Goal: Task Accomplishment & Management: Manage account settings

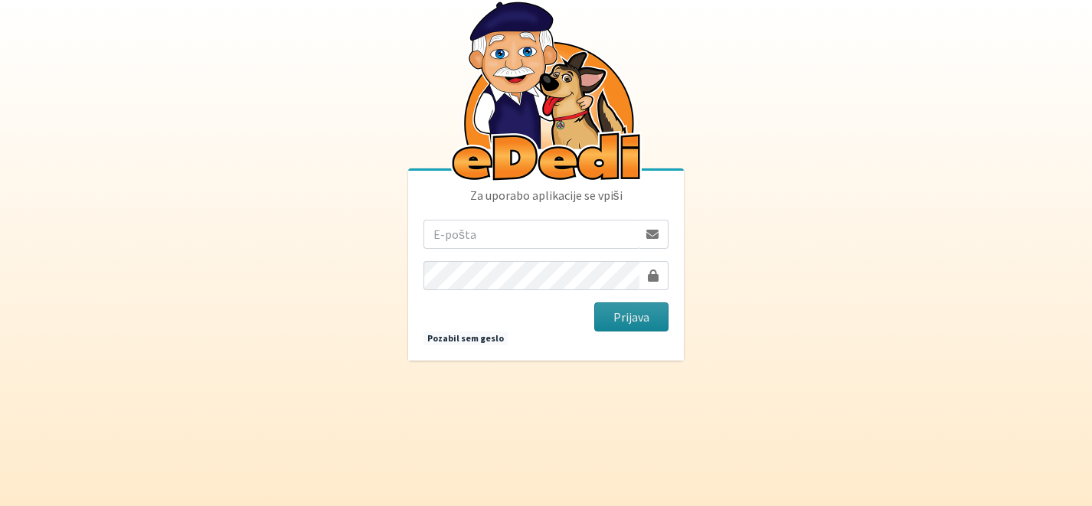
type input "katja.skulj@erps.si"
click at [667, 324] on button "Prijava" at bounding box center [631, 317] width 74 height 29
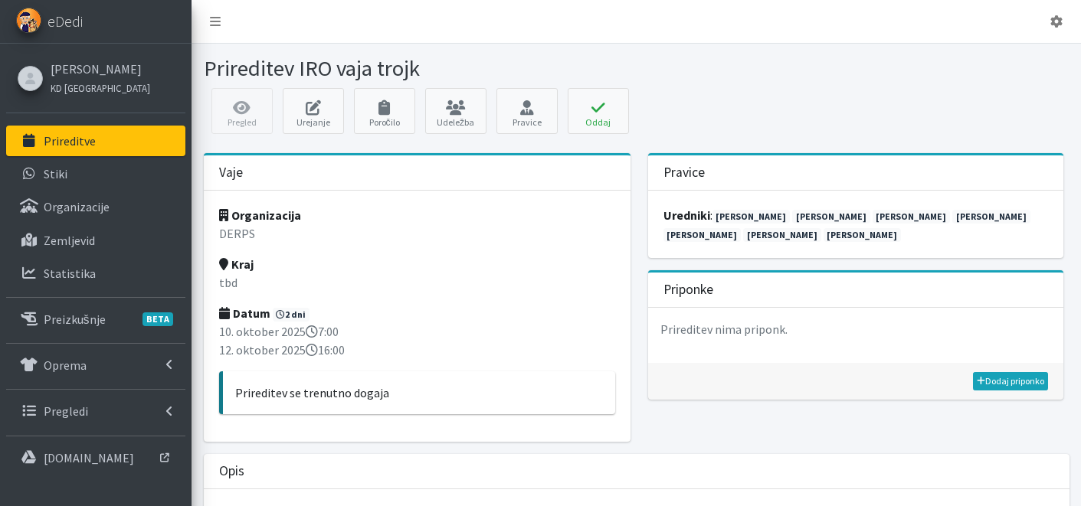
click at [49, 151] on link "Prireditve" at bounding box center [95, 141] width 179 height 31
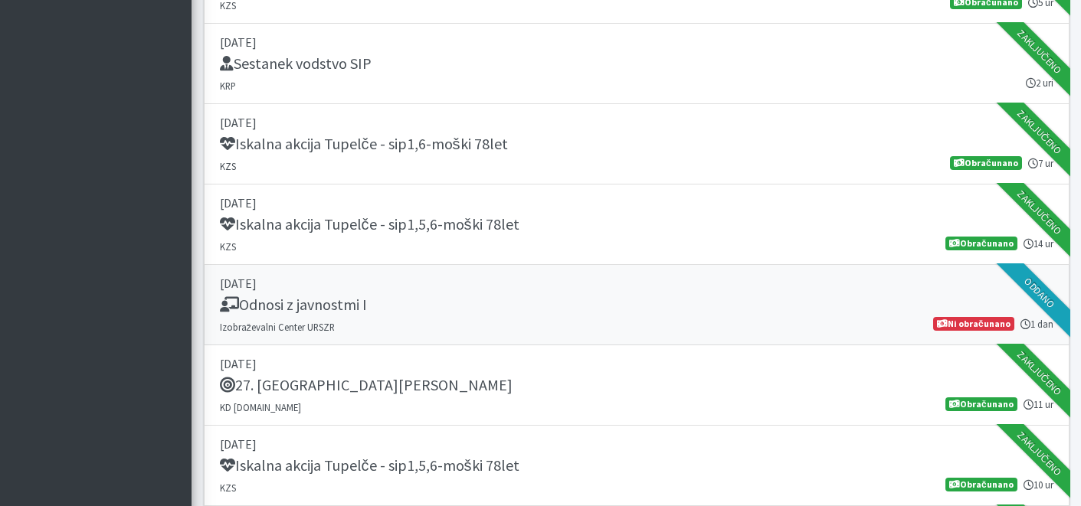
scroll to position [1033, 0]
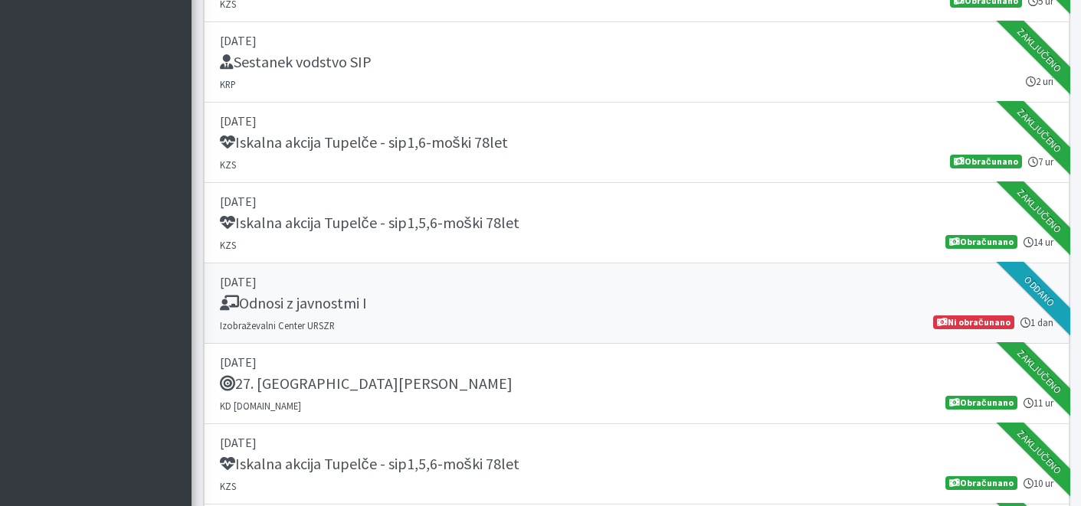
click at [513, 303] on div "Odnosi z javnostmi I" at bounding box center [636, 304] width 833 height 21
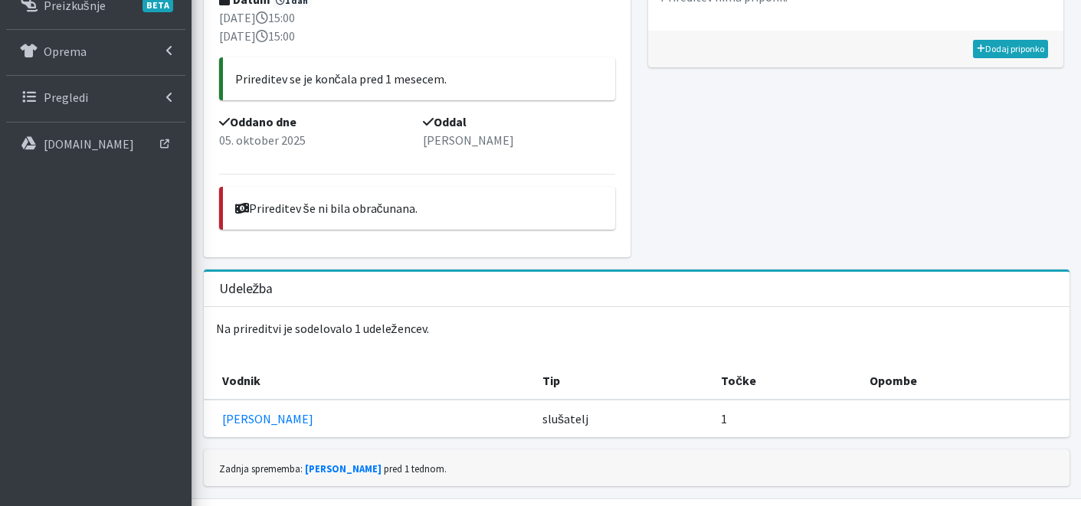
scroll to position [350, 0]
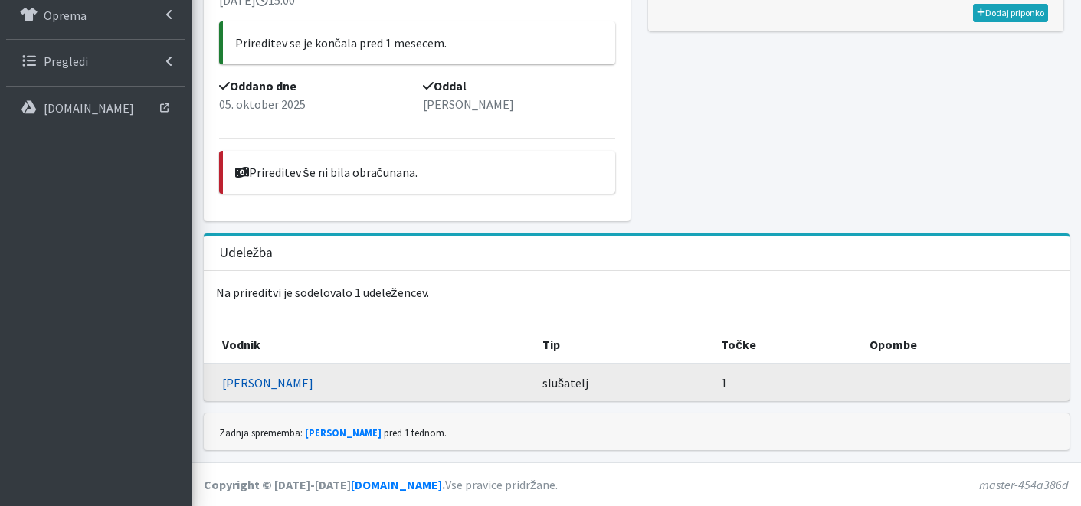
click at [278, 378] on link "[PERSON_NAME]" at bounding box center [267, 382] width 91 height 15
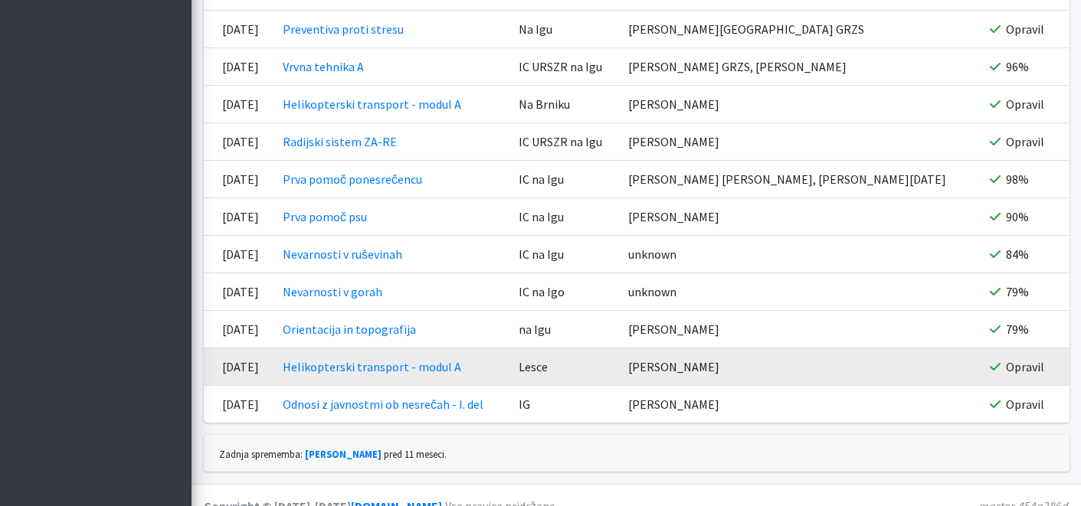
scroll to position [3841, 0]
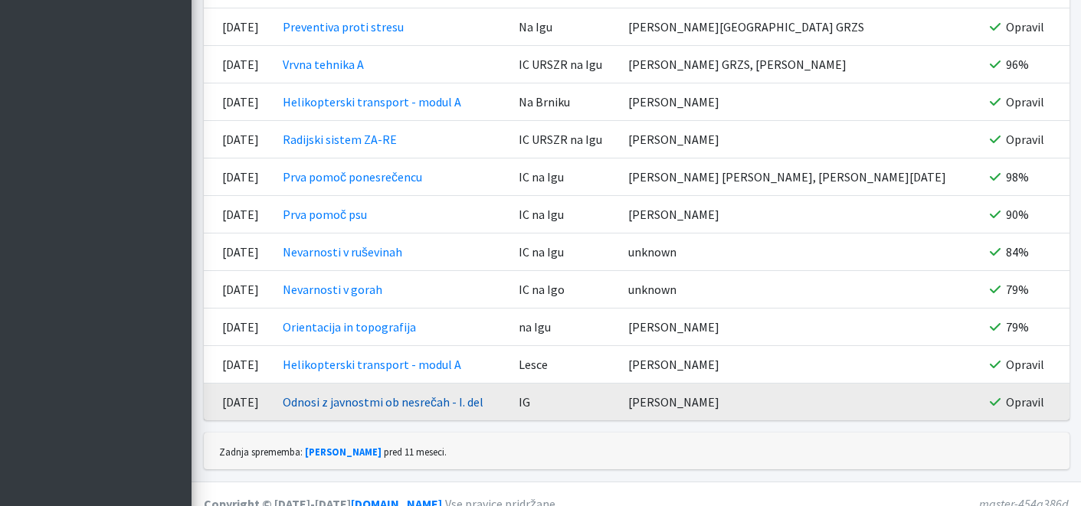
click at [403, 394] on link "Odnosi z javnostmi ob nesrečah - I. del" at bounding box center [383, 401] width 201 height 15
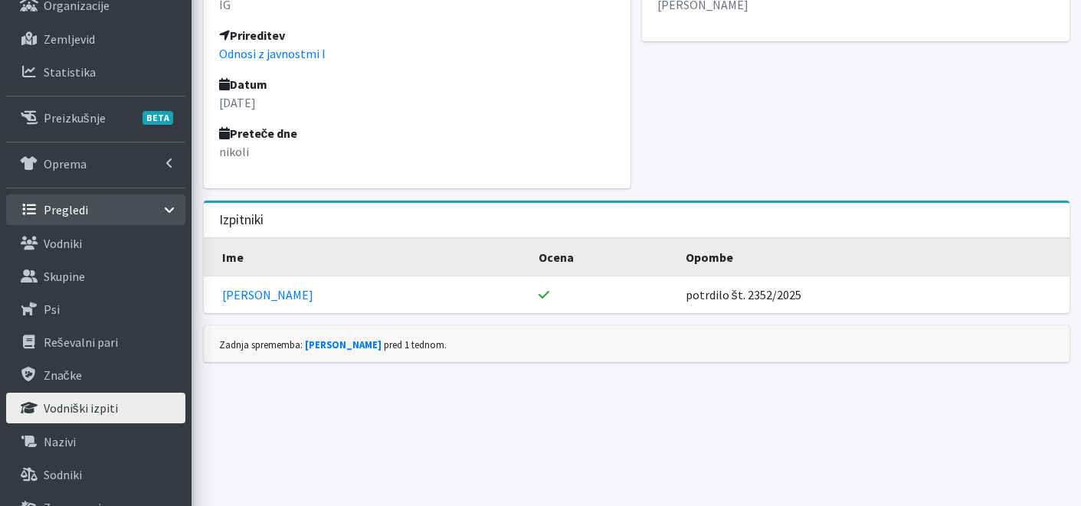
scroll to position [299, 0]
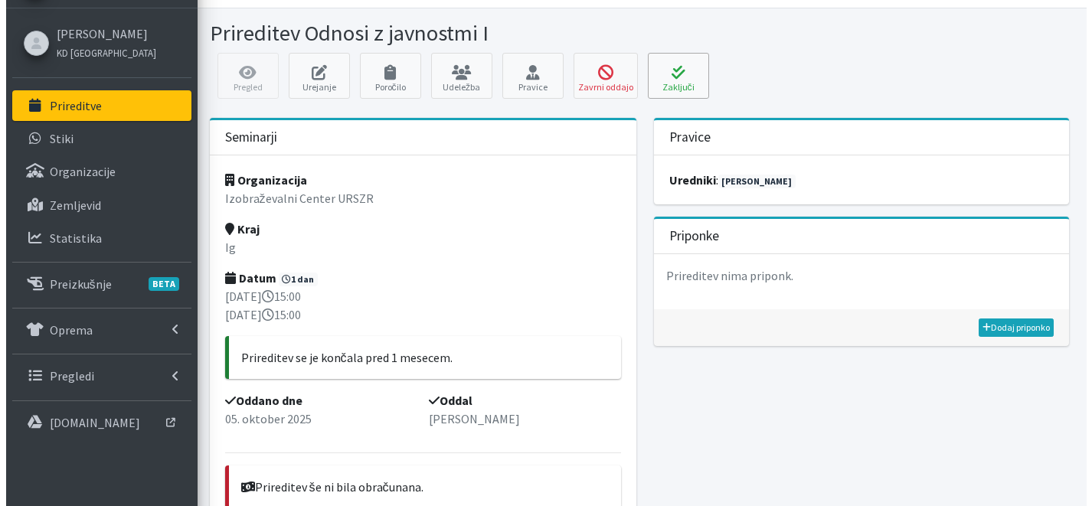
scroll to position [32, 0]
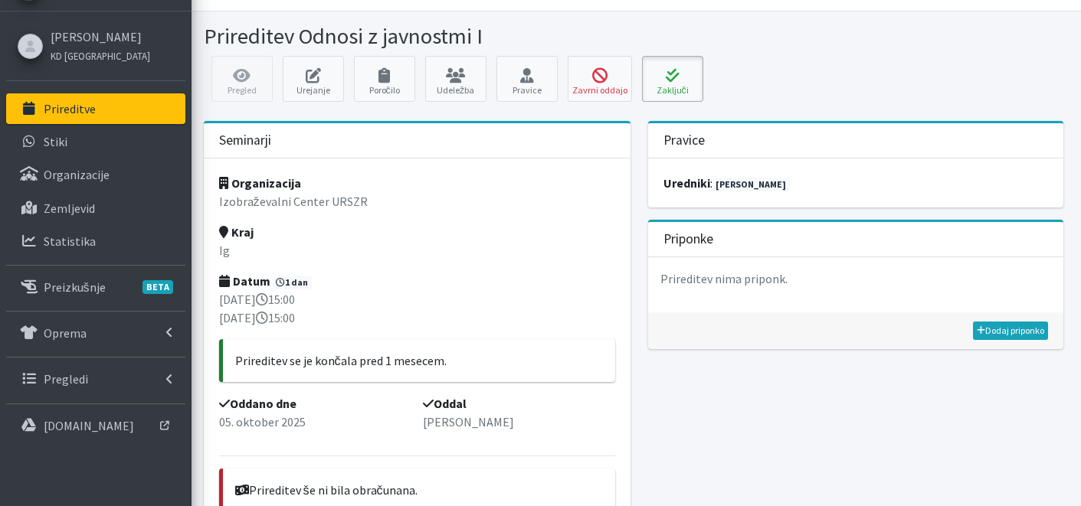
click at [680, 73] on icon at bounding box center [672, 75] width 52 height 15
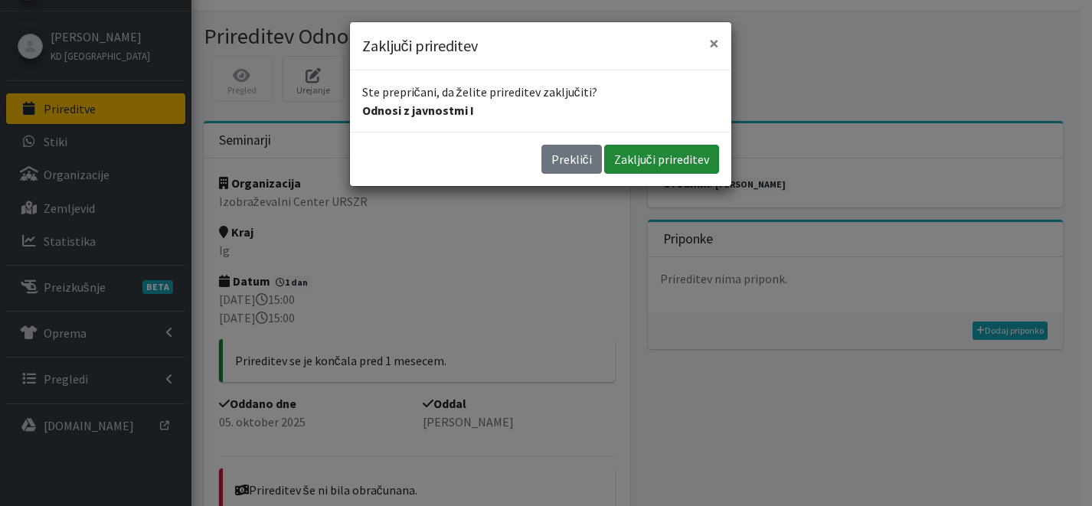
click at [685, 156] on button "Zaključi prireditev" at bounding box center [661, 159] width 115 height 29
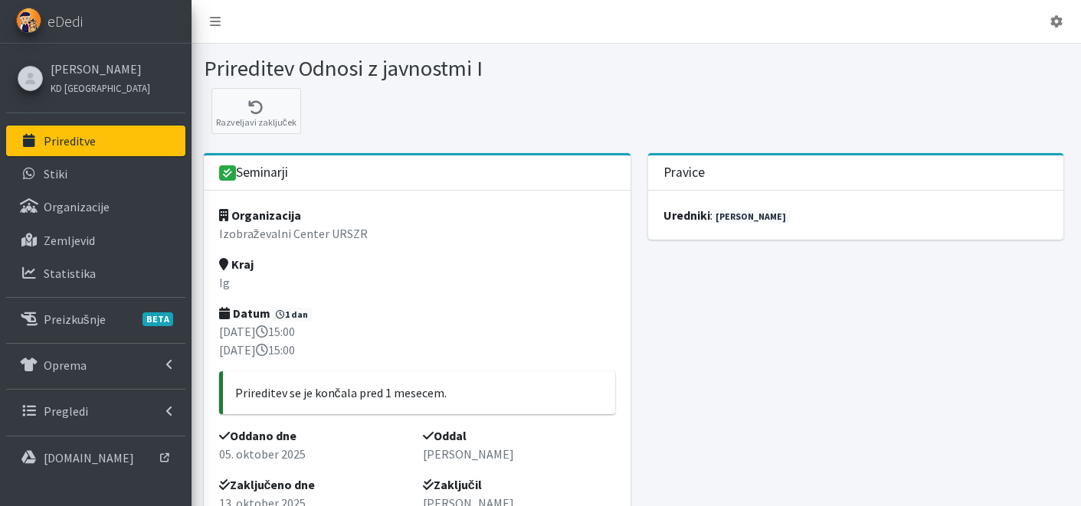
drag, startPoint x: 136, startPoint y: 136, endPoint x: 157, endPoint y: 154, distance: 27.7
click at [136, 136] on link "Prireditve" at bounding box center [95, 141] width 179 height 31
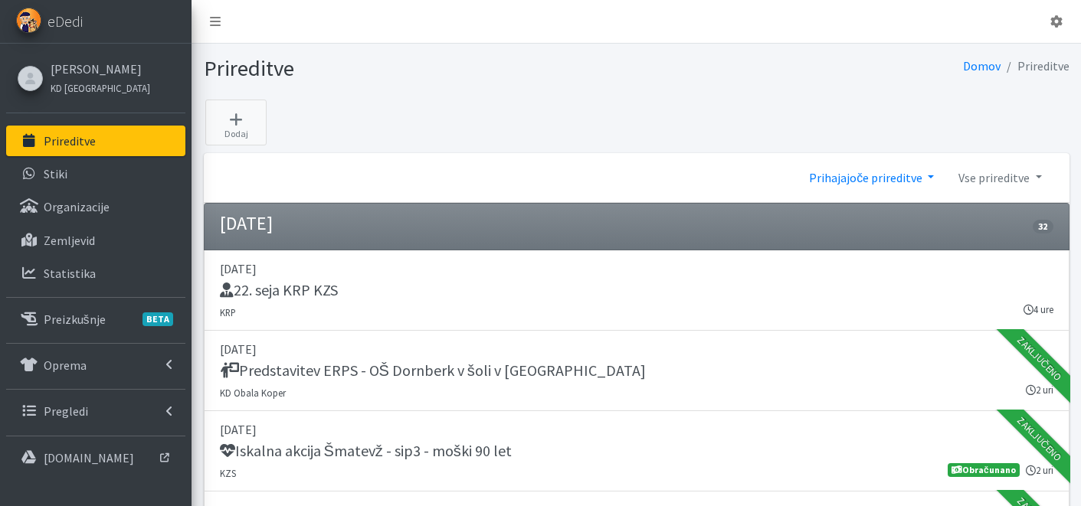
click at [872, 182] on link "Prihajajoče prireditve" at bounding box center [871, 177] width 149 height 31
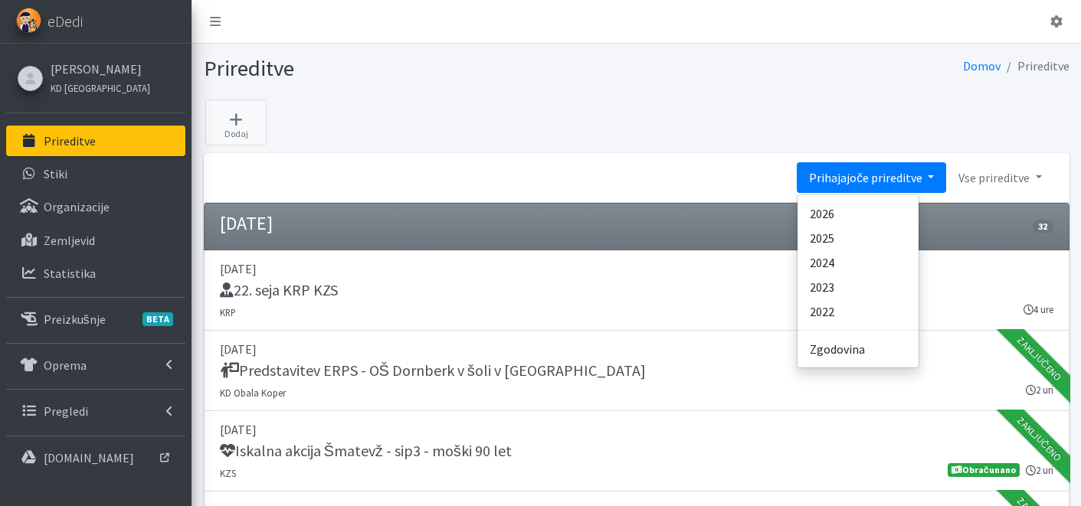
click at [656, 221] on li "September 2025 32" at bounding box center [637, 227] width 866 height 48
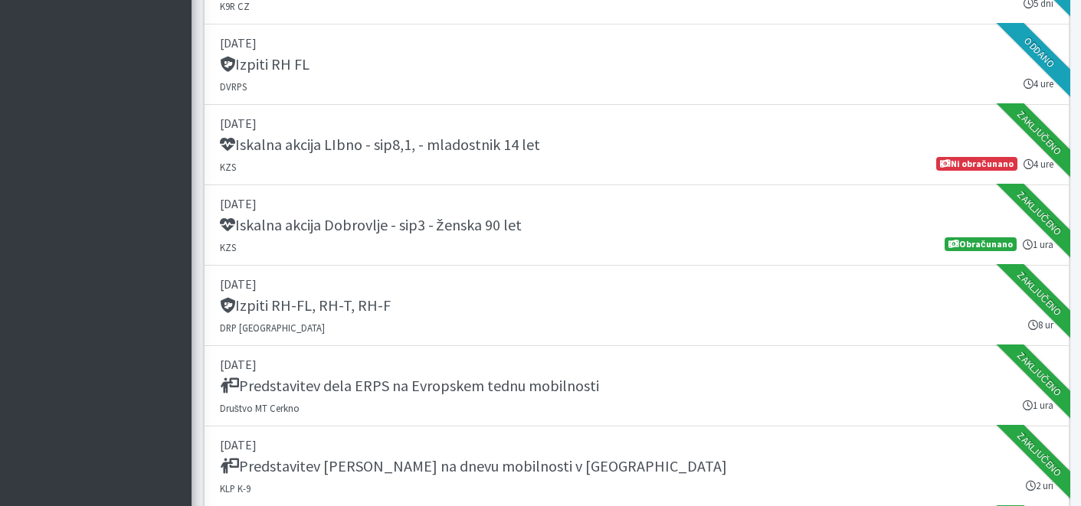
scroll to position [1372, 0]
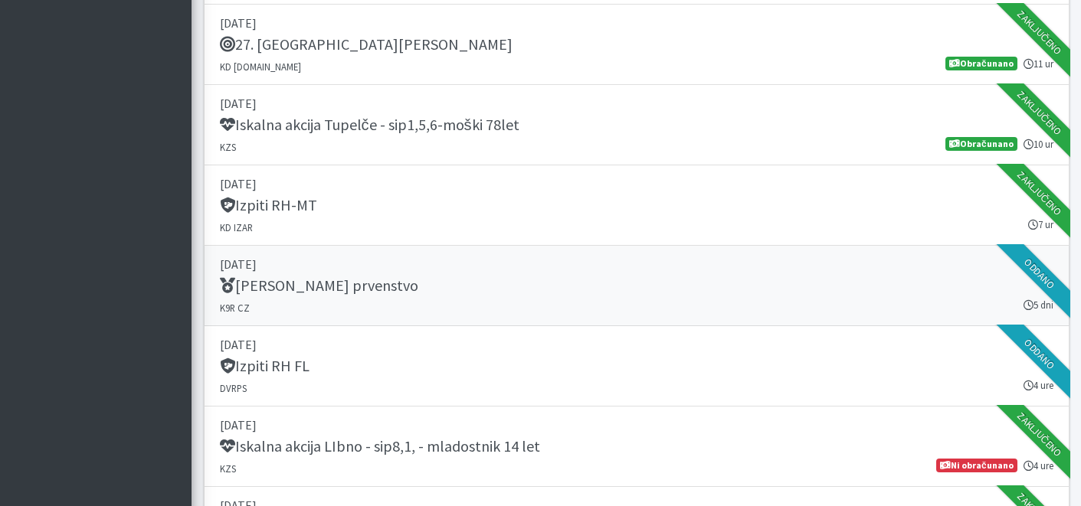
click at [348, 291] on h5 "IRO Svetovno prvenstvo" at bounding box center [319, 286] width 198 height 18
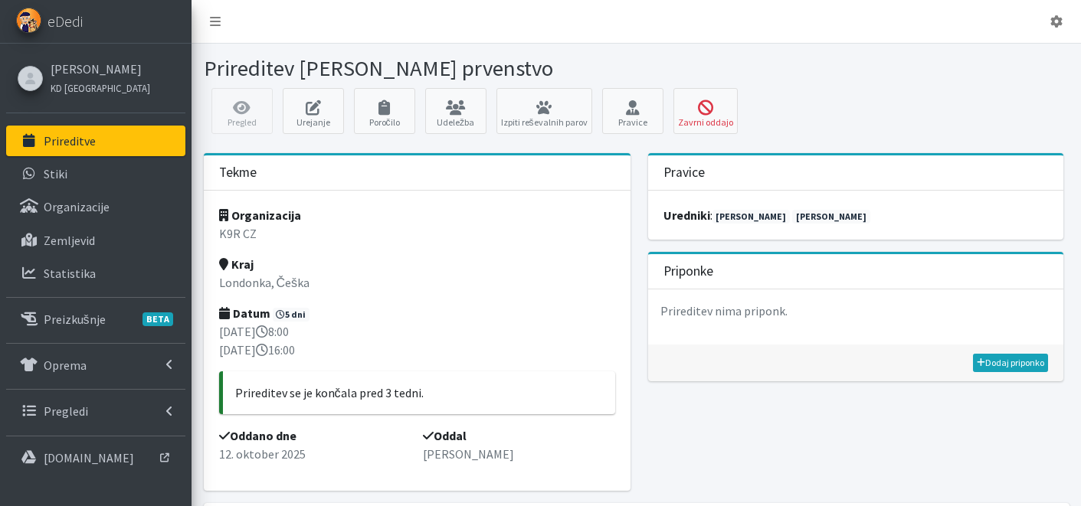
click at [70, 142] on p "Prireditve" at bounding box center [70, 140] width 52 height 15
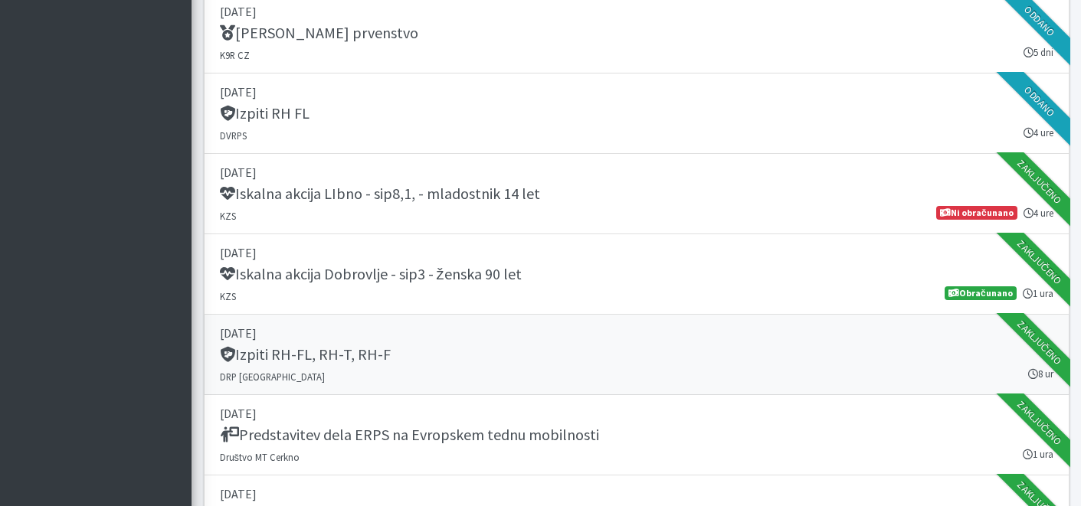
scroll to position [1582, 0]
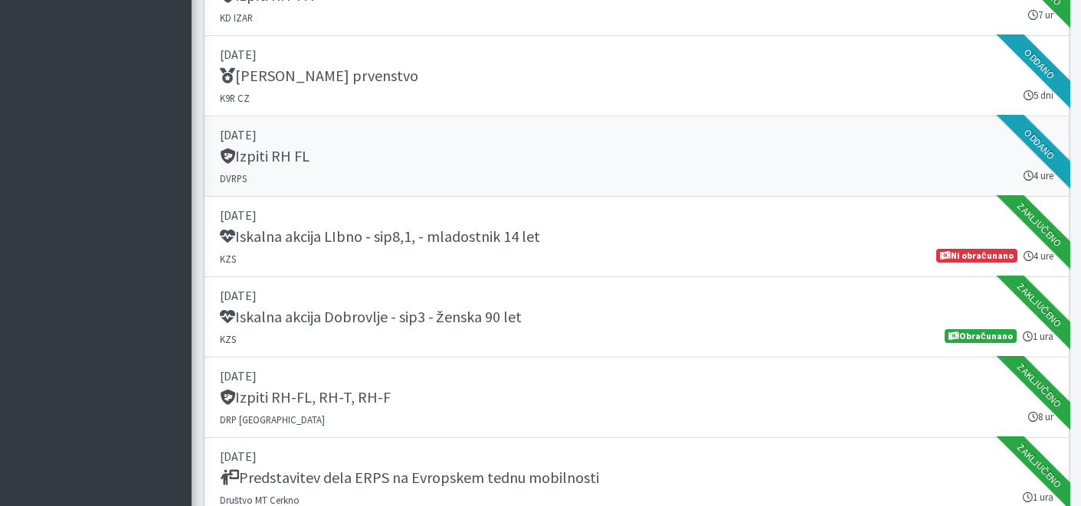
click at [497, 162] on div "Izpiti RH FL" at bounding box center [636, 157] width 833 height 21
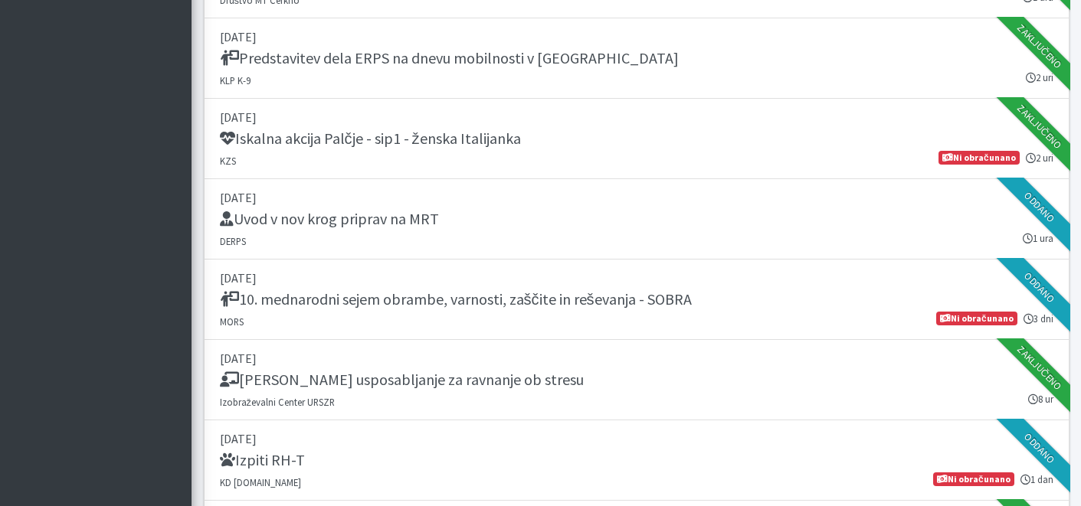
scroll to position [2198, 0]
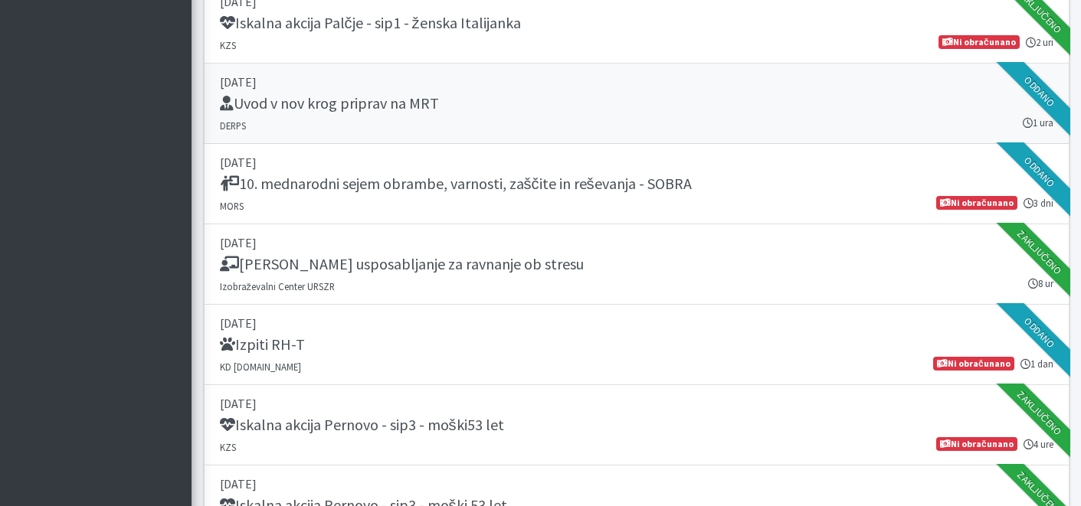
click at [490, 110] on div "Uvod v nov krog priprav na MRT" at bounding box center [636, 104] width 833 height 21
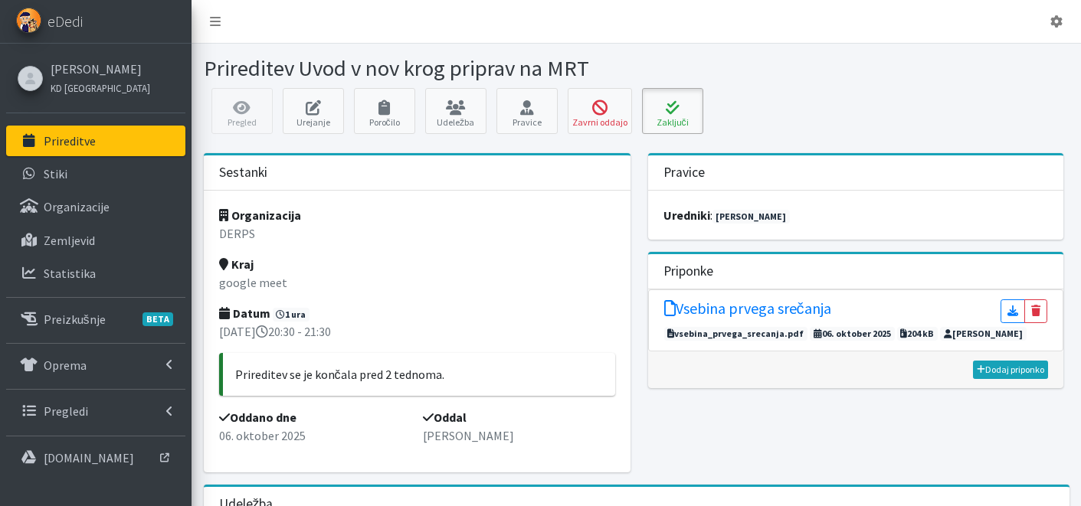
click at [650, 113] on icon at bounding box center [672, 107] width 52 height 15
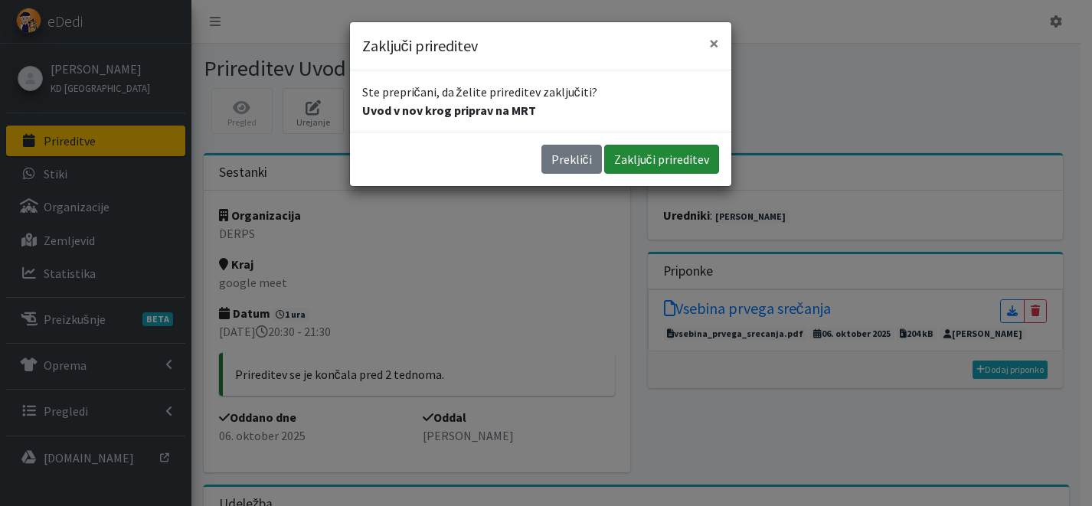
click at [651, 150] on button "Zaključi prireditev" at bounding box center [661, 159] width 115 height 29
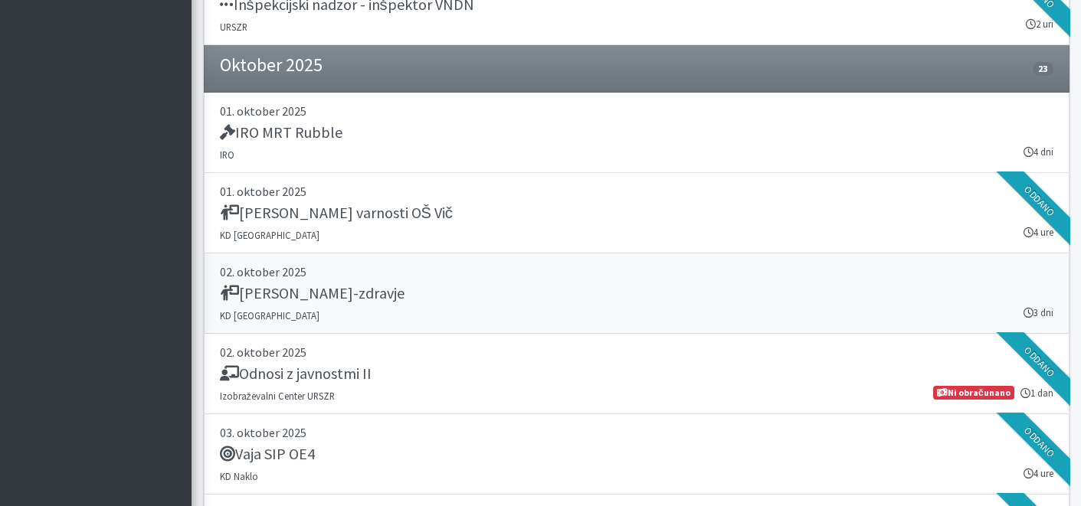
scroll to position [2800, 0]
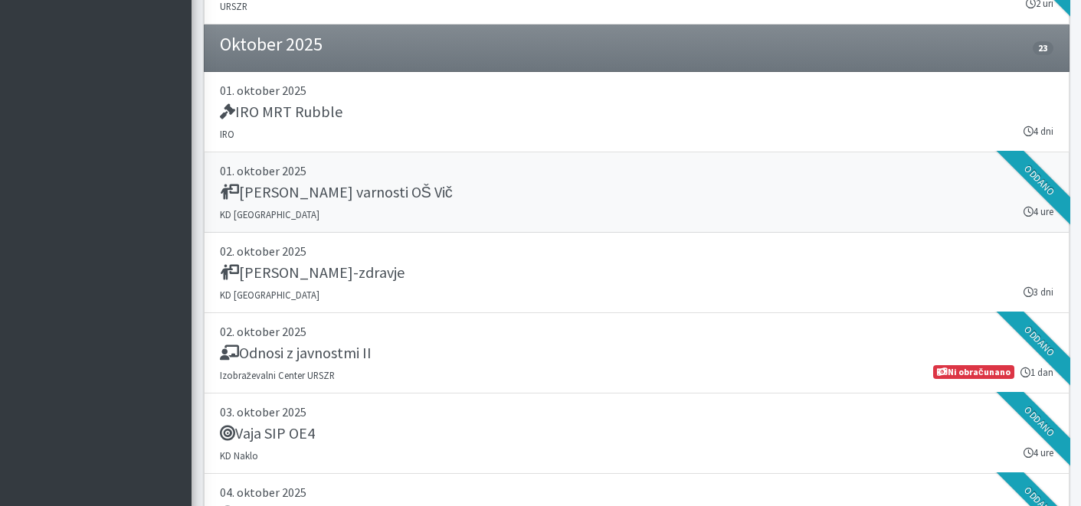
click at [463, 202] on div "[PERSON_NAME] varnosti OŠ Vič" at bounding box center [636, 193] width 833 height 21
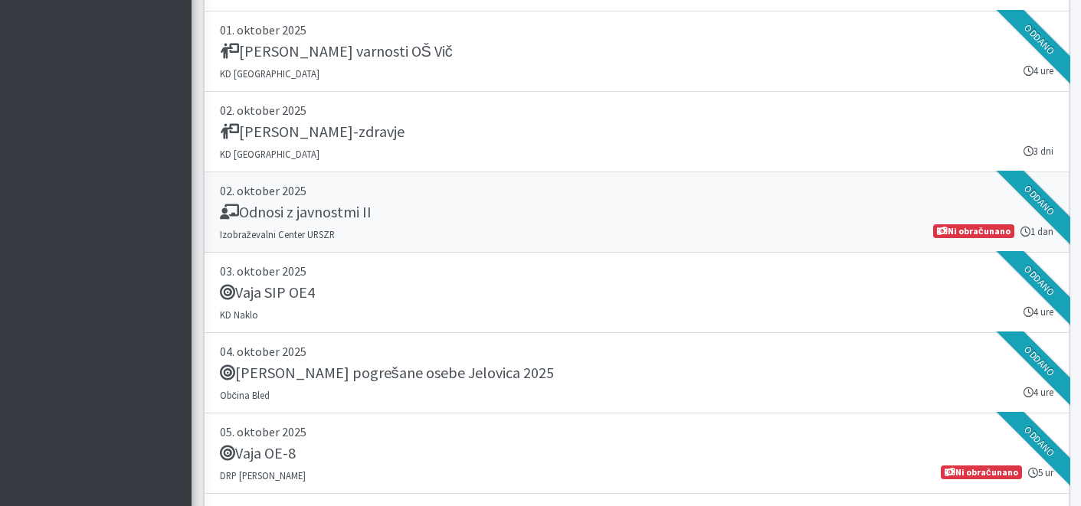
scroll to position [2944, 0]
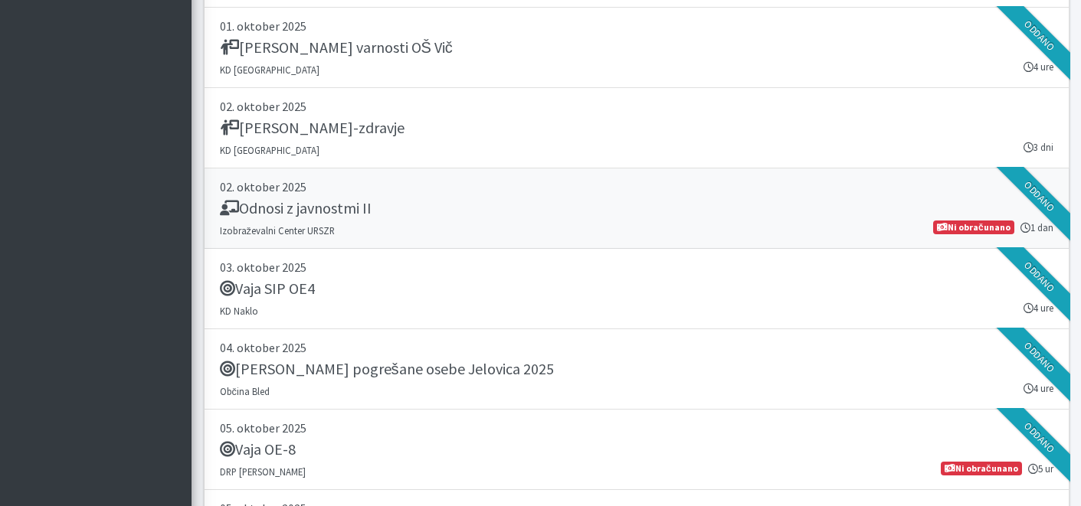
click at [457, 218] on div "Odnosi z javnostmi II" at bounding box center [636, 209] width 833 height 21
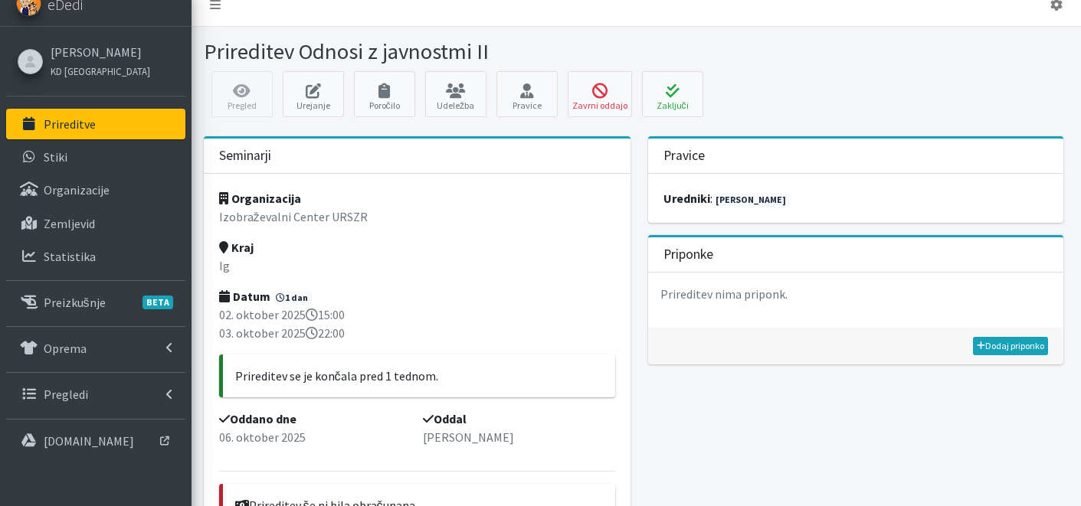
scroll to position [425, 0]
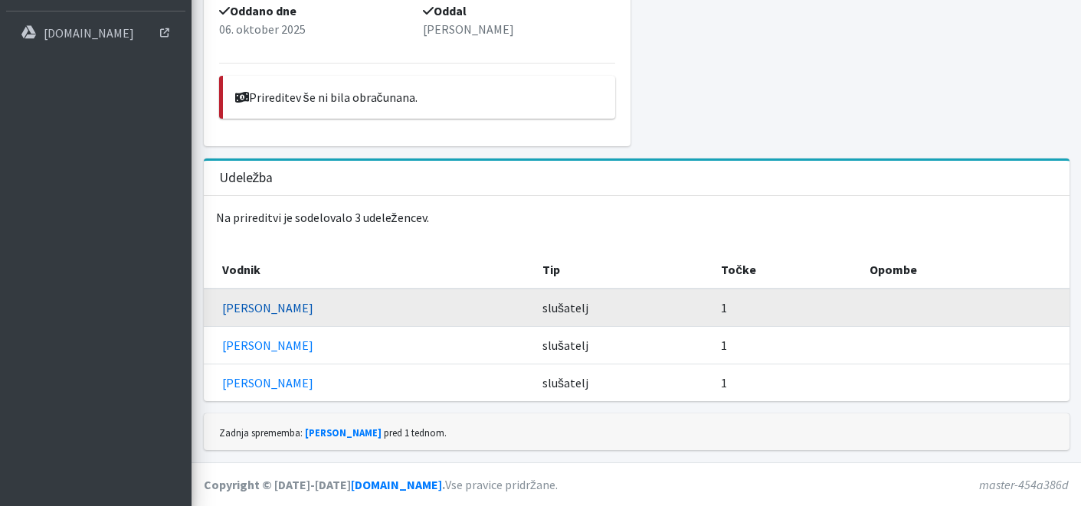
click at [269, 307] on link "[PERSON_NAME]" at bounding box center [267, 307] width 91 height 15
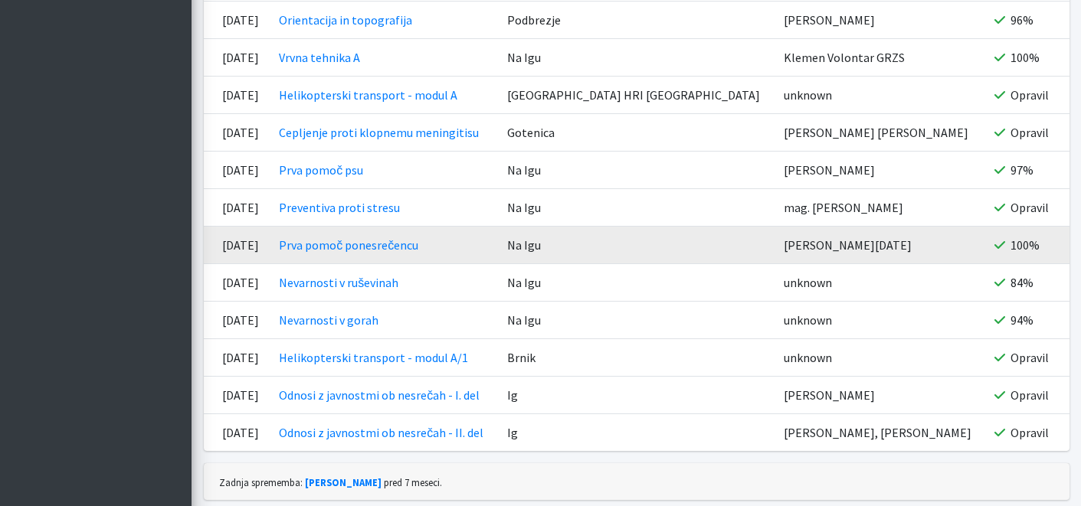
scroll to position [2967, 0]
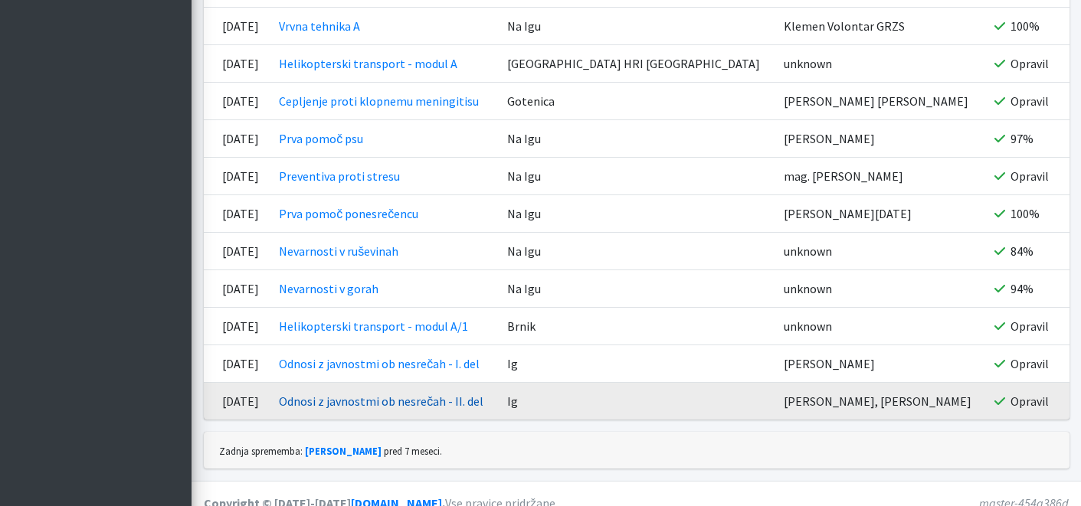
click at [454, 394] on link "Odnosi z javnostmi ob nesrečah - II. del" at bounding box center [381, 401] width 205 height 15
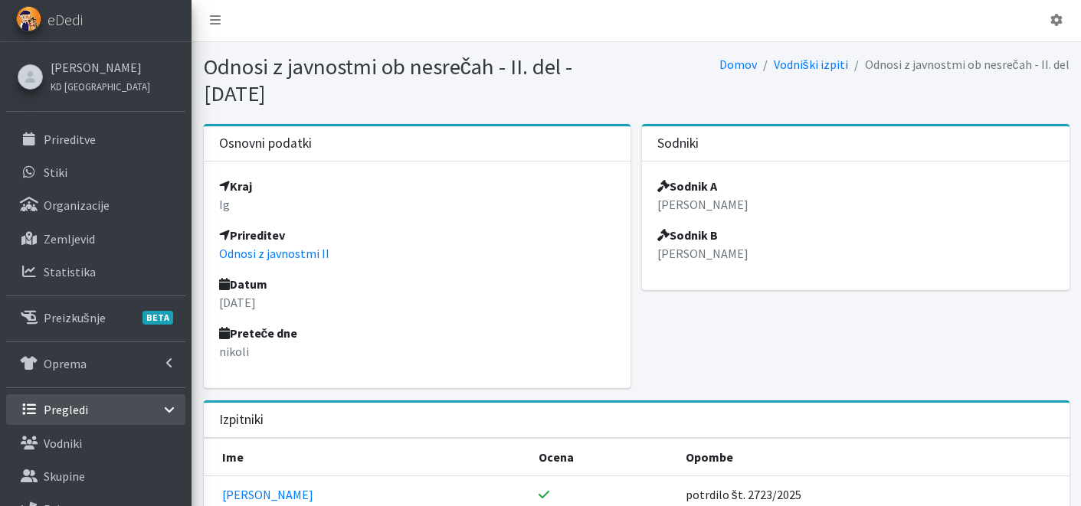
scroll to position [299, 0]
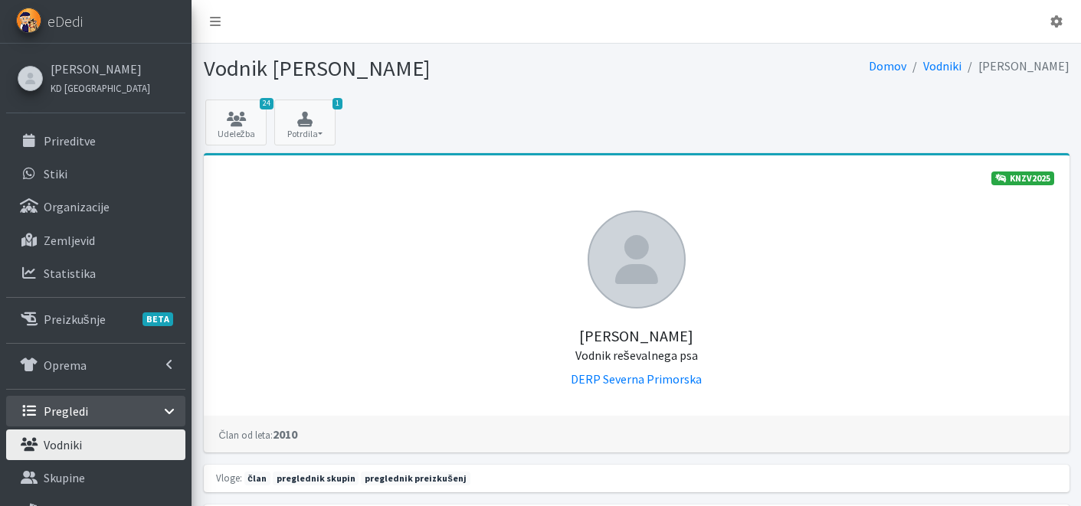
scroll to position [2967, 0]
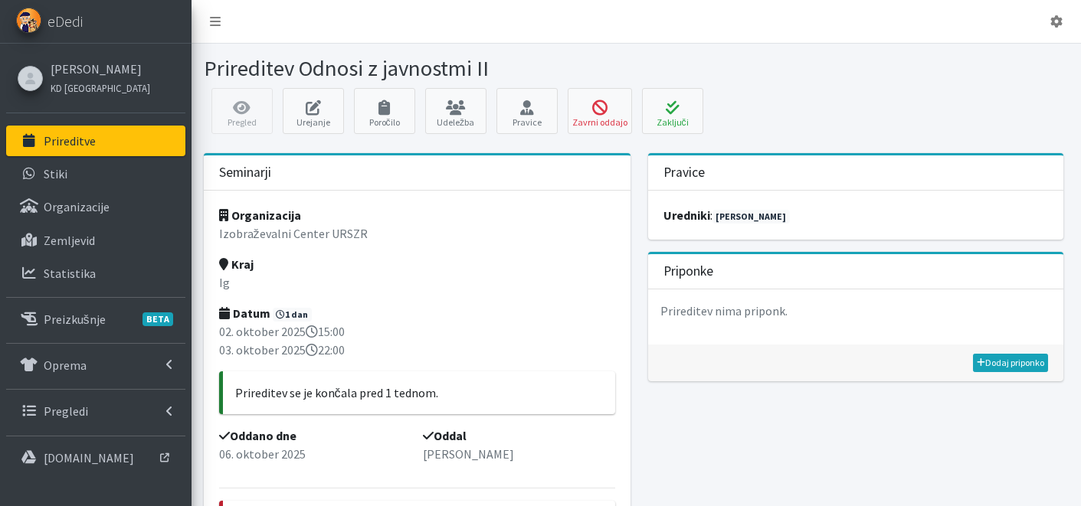
scroll to position [425, 0]
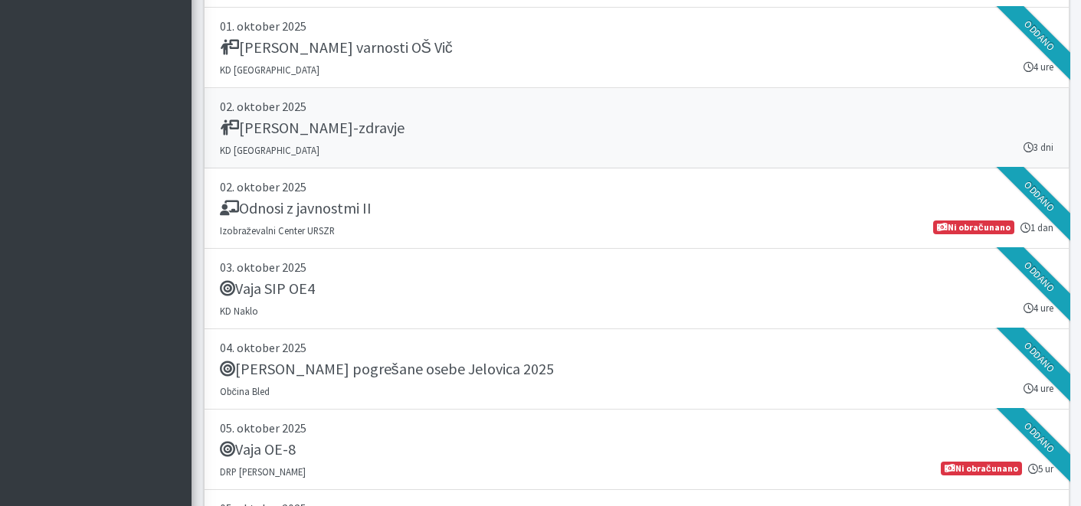
scroll to position [2944, 0]
click at [476, 214] on div "Odnosi z javnostmi II" at bounding box center [636, 209] width 833 height 21
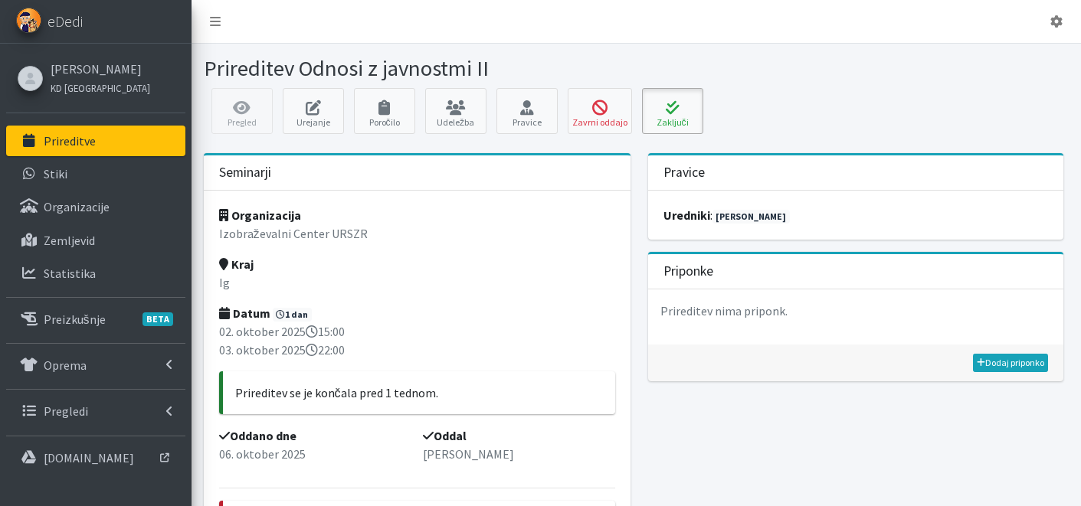
click at [661, 108] on icon at bounding box center [672, 107] width 52 height 15
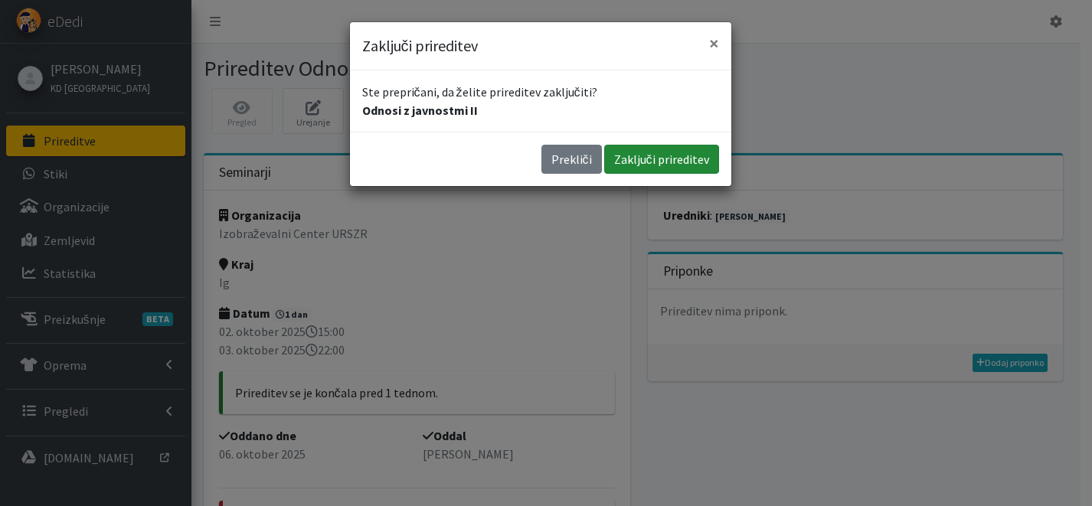
click at [703, 159] on button "Zaključi prireditev" at bounding box center [661, 159] width 115 height 29
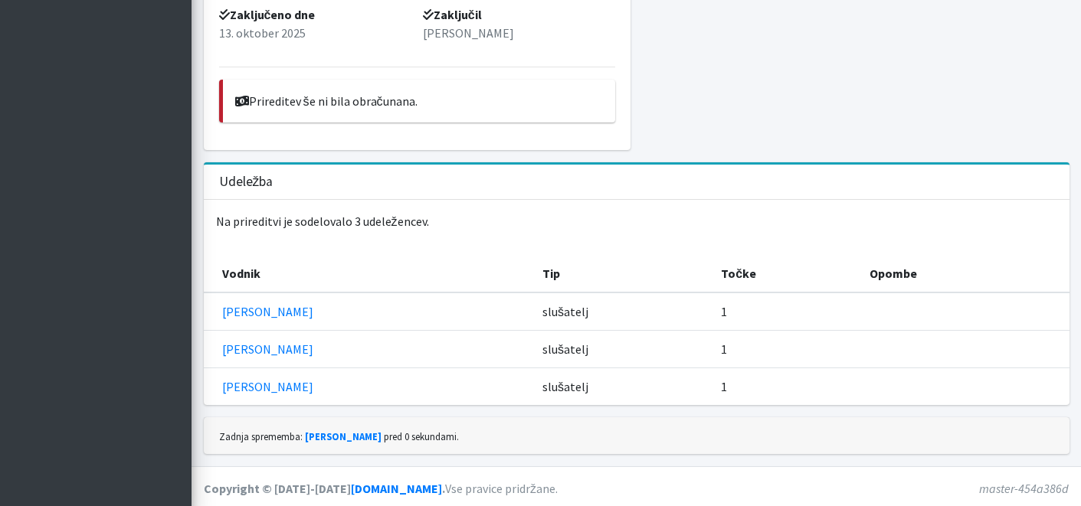
scroll to position [474, 0]
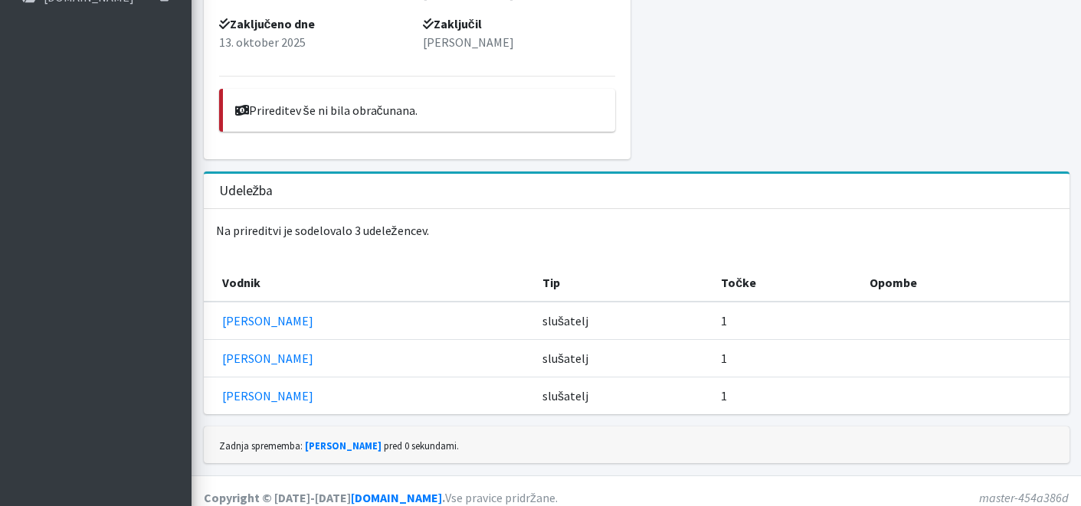
scroll to position [474, 0]
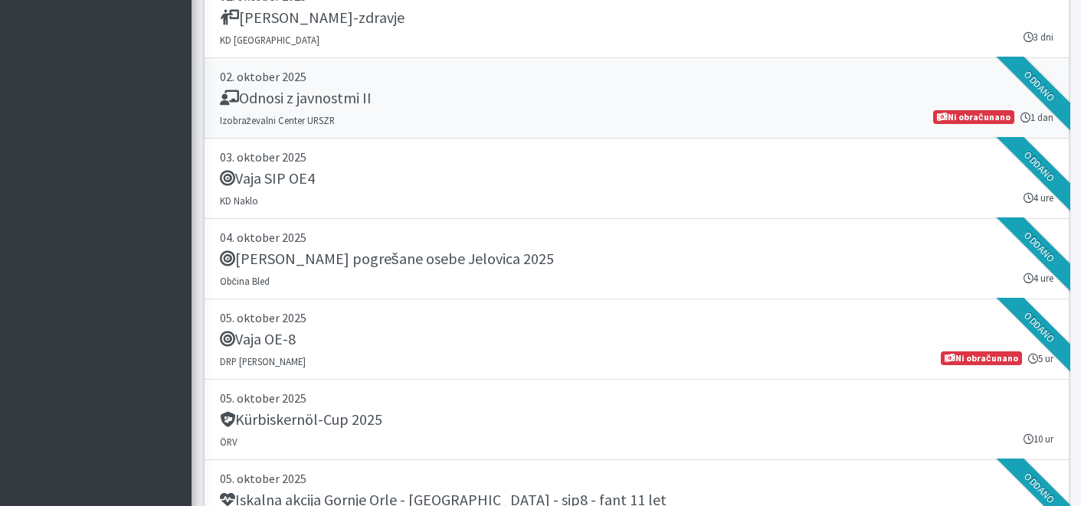
scroll to position [3056, 0]
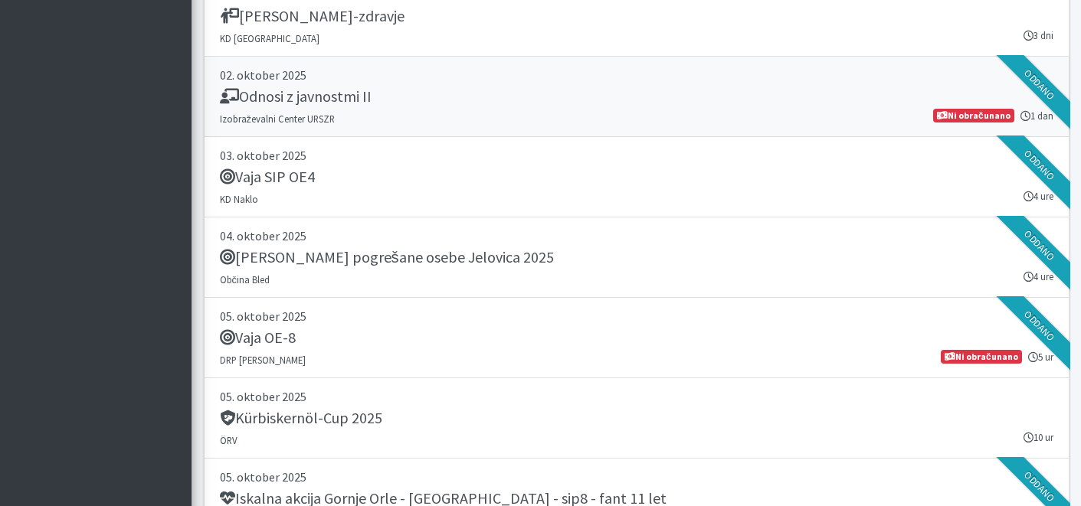
click at [512, 114] on link "02. oktober 2025 Odnosi z javnostmi II Izobraževalni Center URSZR 1 dan Ni obra…" at bounding box center [637, 97] width 866 height 80
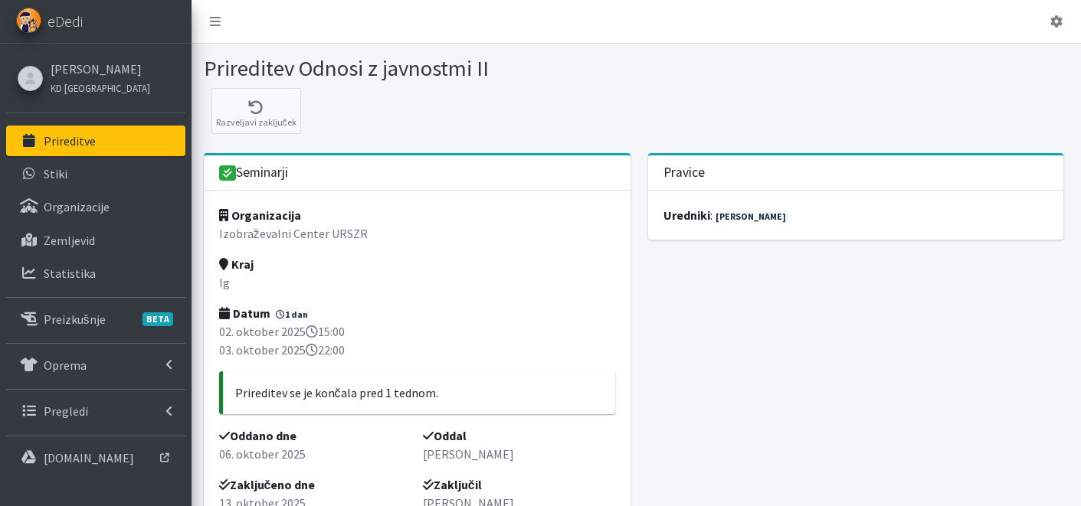
click at [92, 137] on p "Prireditve" at bounding box center [70, 140] width 52 height 15
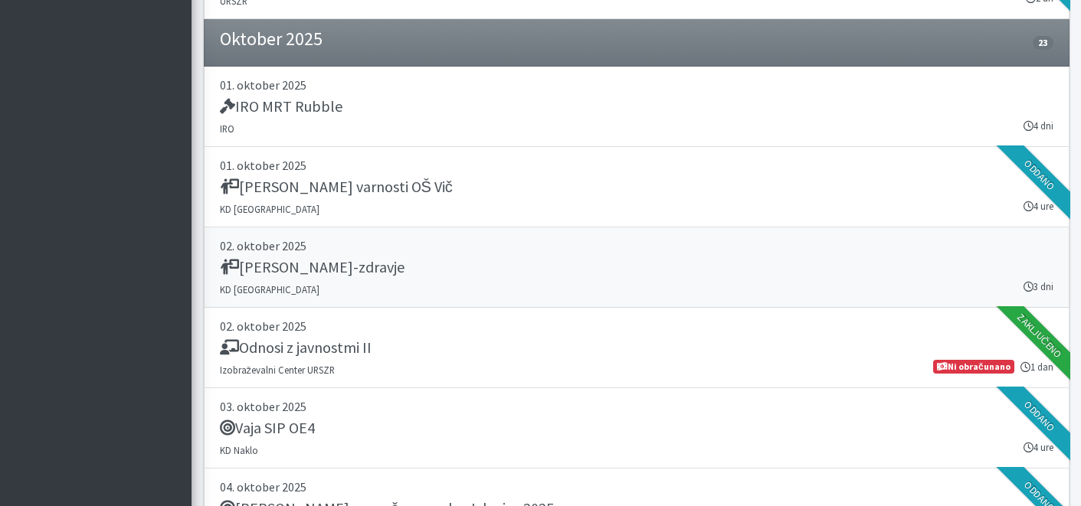
scroll to position [2803, 0]
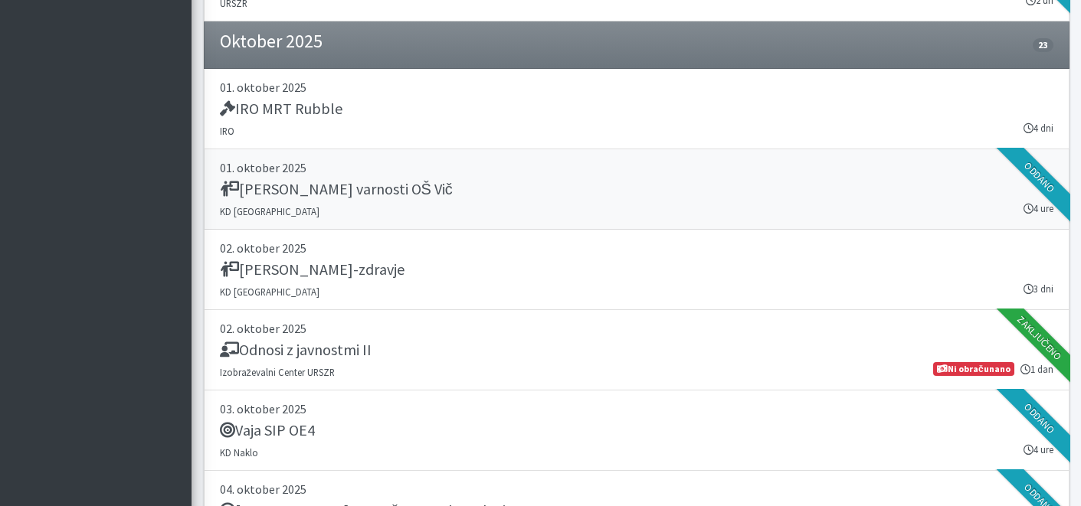
click at [397, 214] on link "01. oktober 2025 Dan varnosti OŠ Vič KD Ljubljana 4 ure Oddano" at bounding box center [637, 189] width 866 height 80
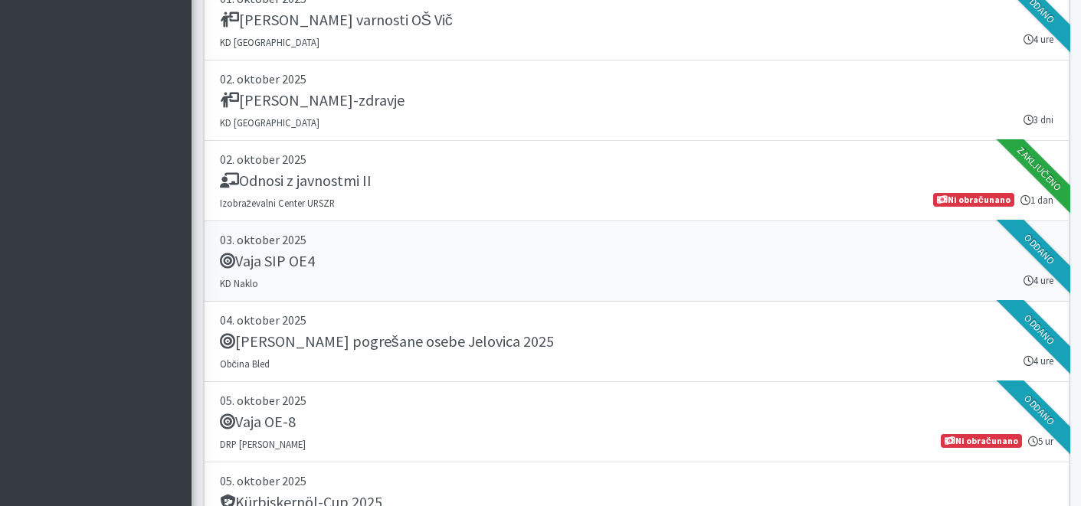
scroll to position [2973, 0]
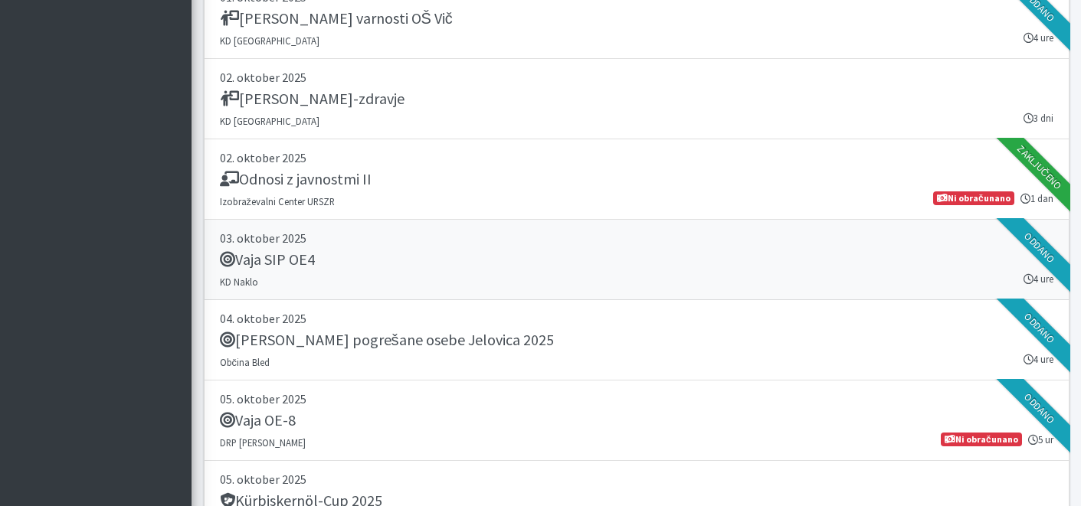
click at [389, 233] on p "03. oktober 2025" at bounding box center [636, 238] width 833 height 18
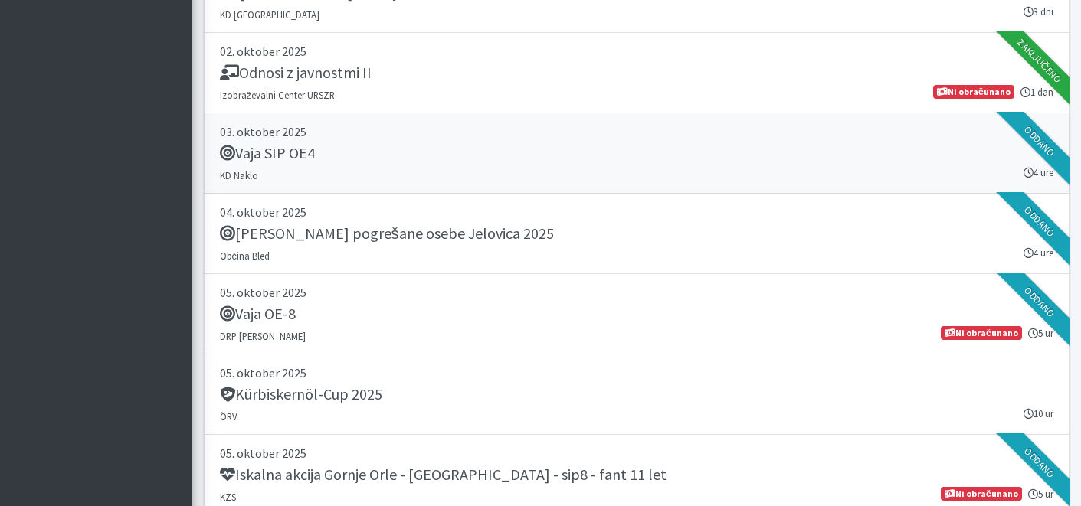
scroll to position [3100, 0]
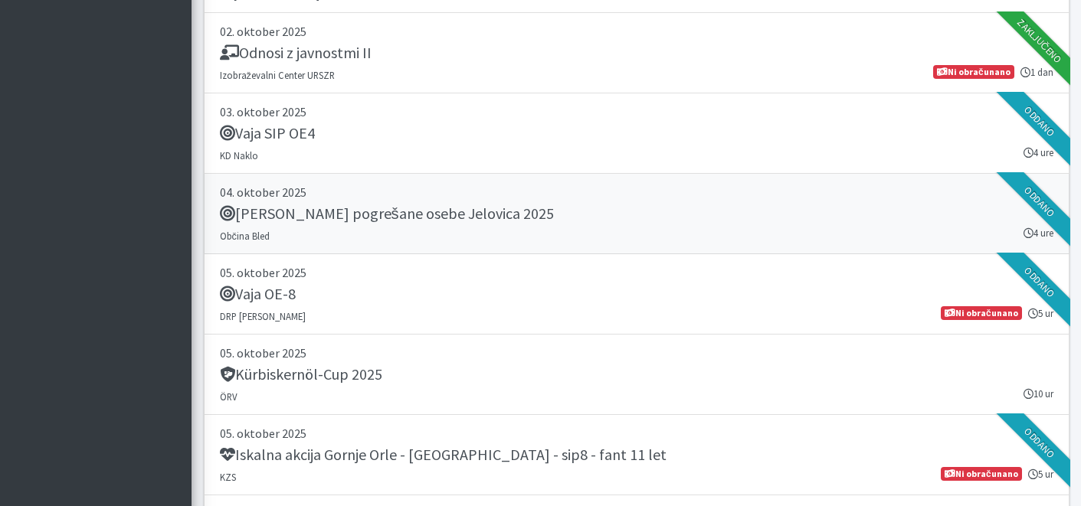
click at [411, 219] on h5 "Vaja Iskanje pogrešane osebe Jelovica 2025" at bounding box center [387, 214] width 334 height 18
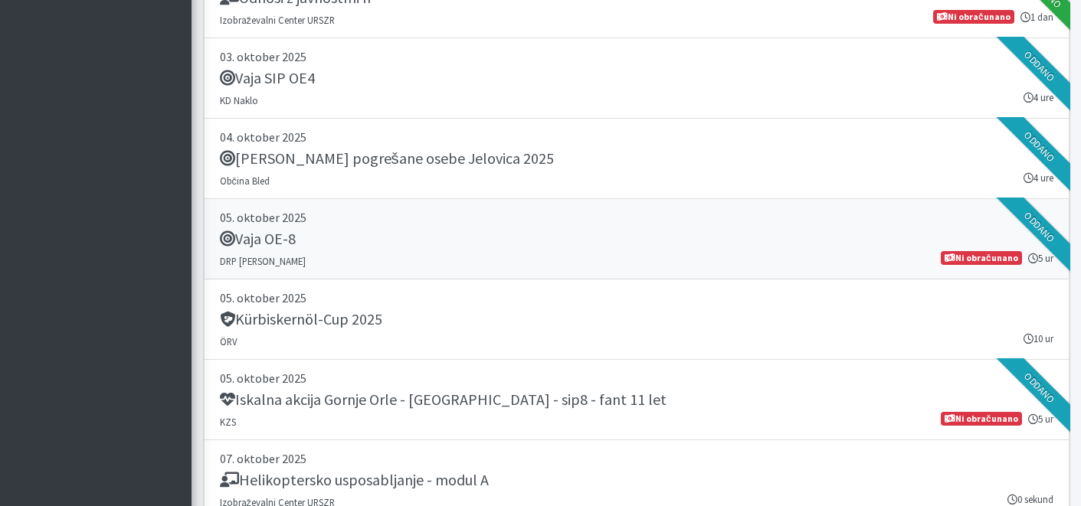
scroll to position [3161, 0]
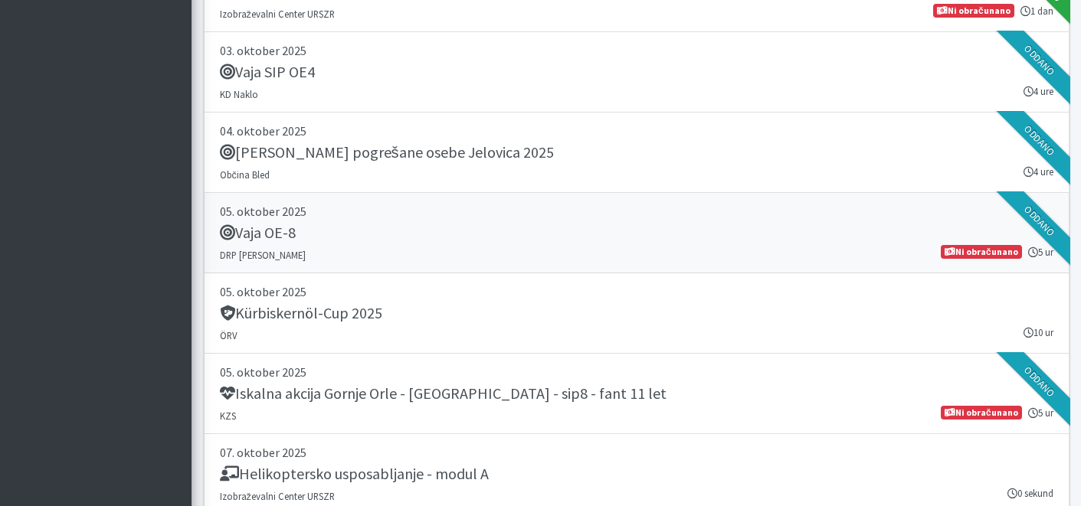
click at [442, 215] on p "05. oktober 2025" at bounding box center [636, 211] width 833 height 18
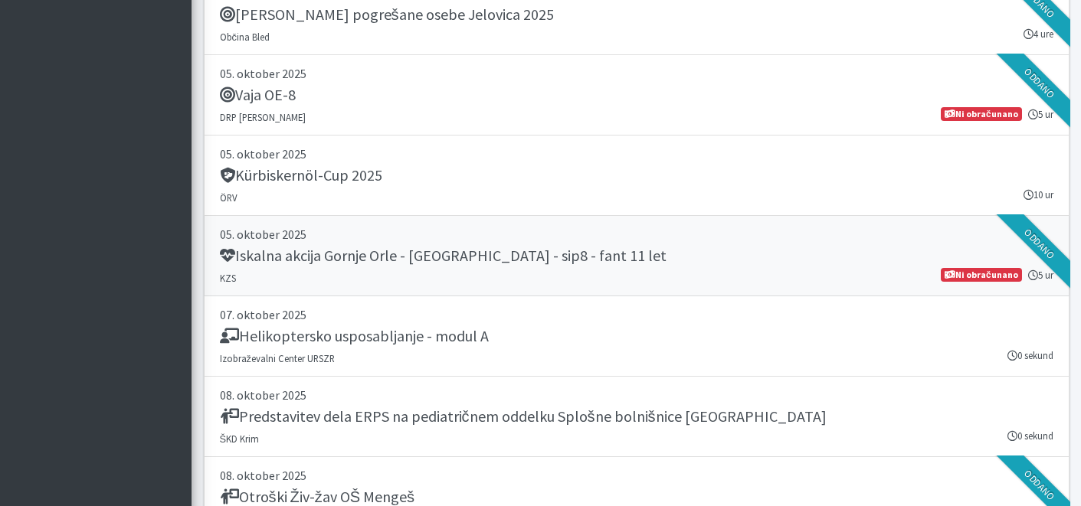
scroll to position [3311, 0]
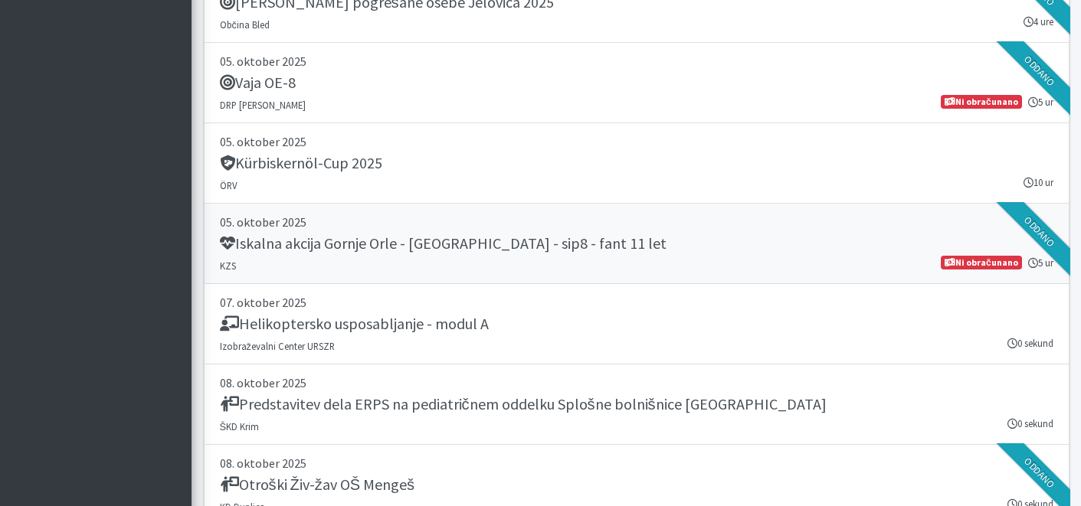
click at [409, 241] on h5 "Iskalna akcija Gornje Orle - [GEOGRAPHIC_DATA] - sip8 - fant 11 let" at bounding box center [443, 243] width 447 height 18
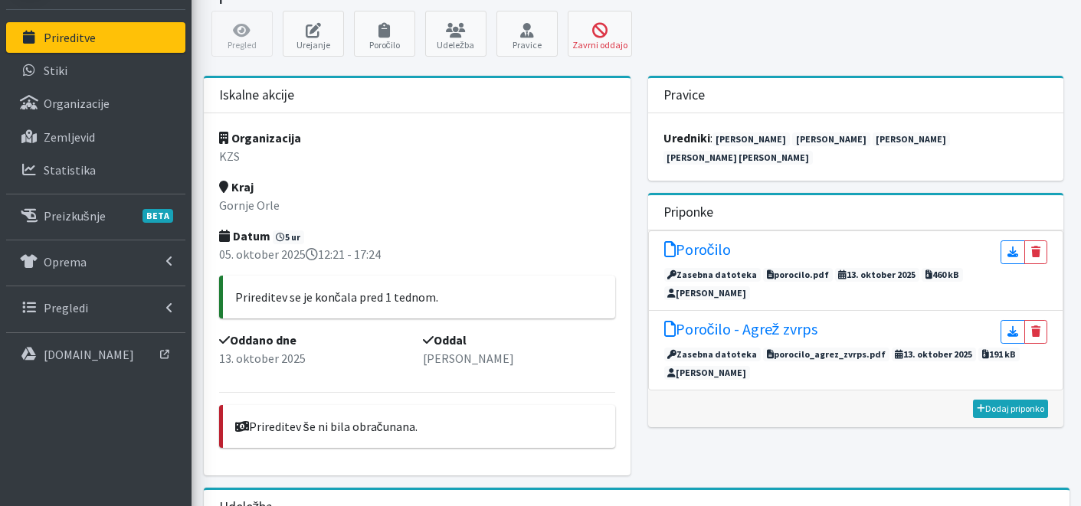
scroll to position [583, 0]
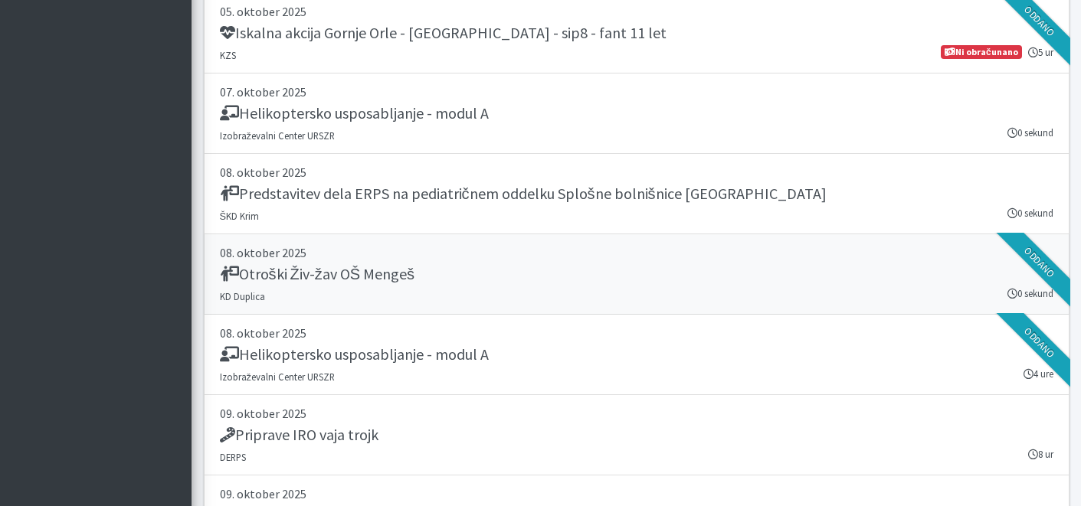
scroll to position [3527, 0]
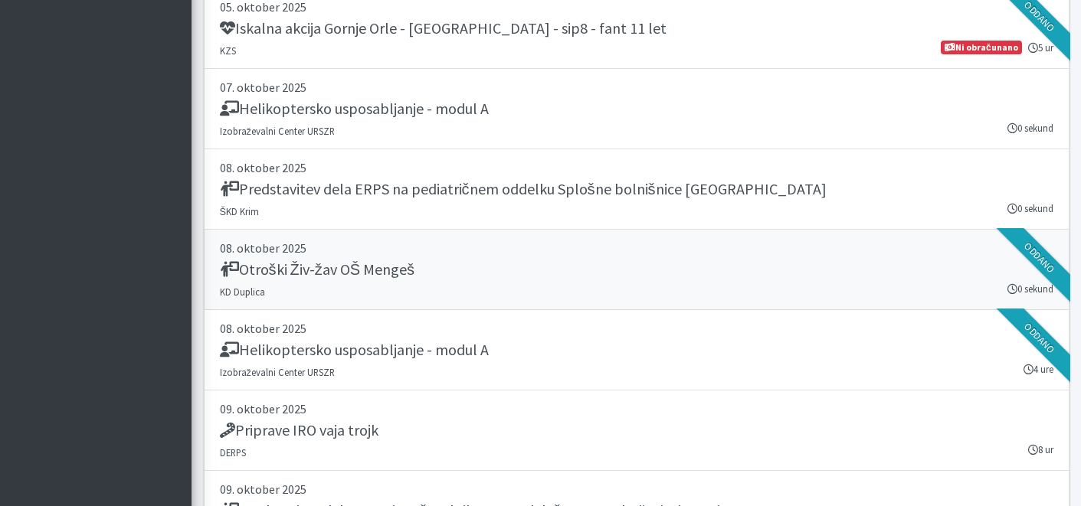
click at [422, 270] on div "Otroški Živ-žav OŠ Mengeš" at bounding box center [636, 270] width 833 height 21
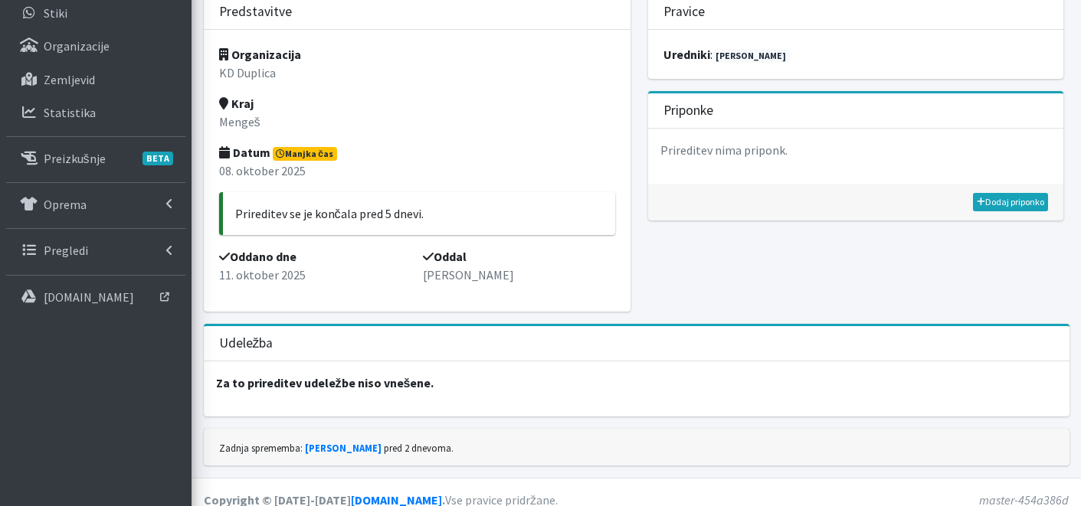
scroll to position [176, 0]
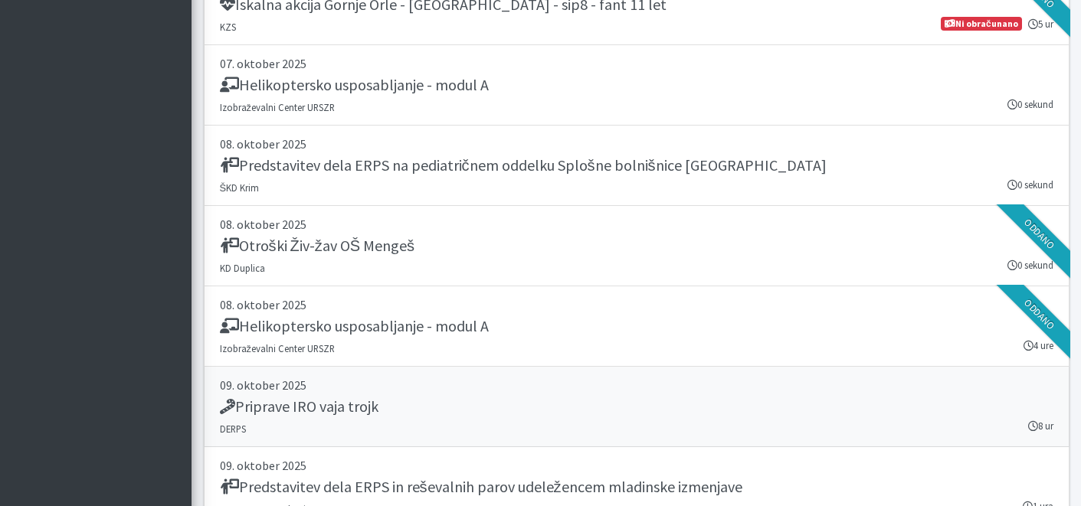
scroll to position [3612, 0]
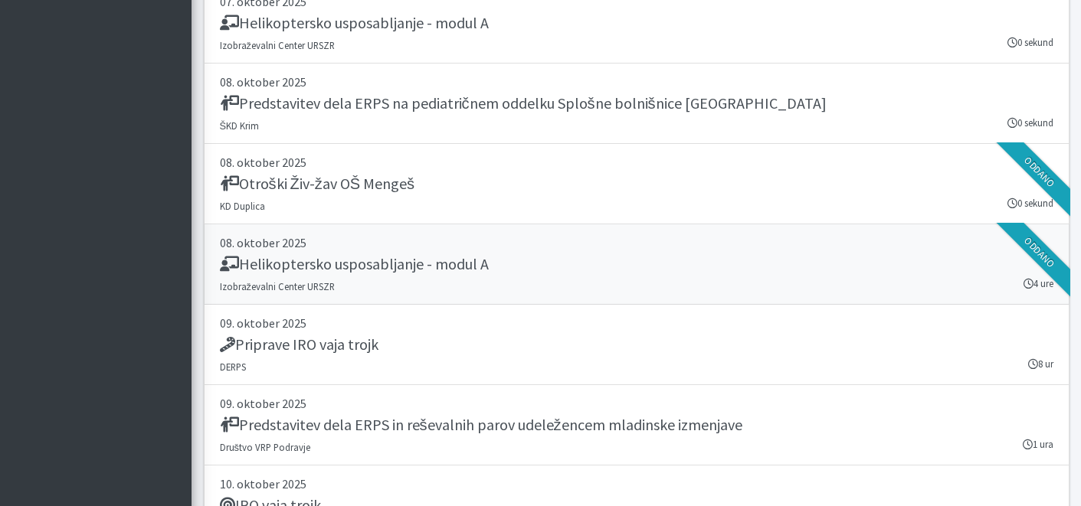
click at [466, 278] on link "[DATE] Helikoptersko usposabljanje - modul A [GEOGRAPHIC_DATA] URSZR 4 ure [GEO…" at bounding box center [637, 264] width 866 height 80
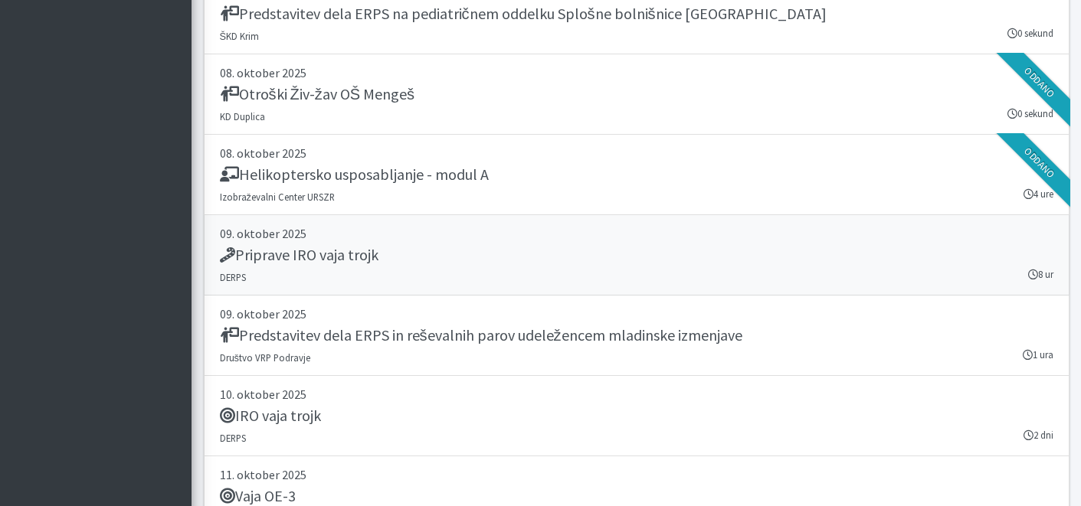
scroll to position [3707, 0]
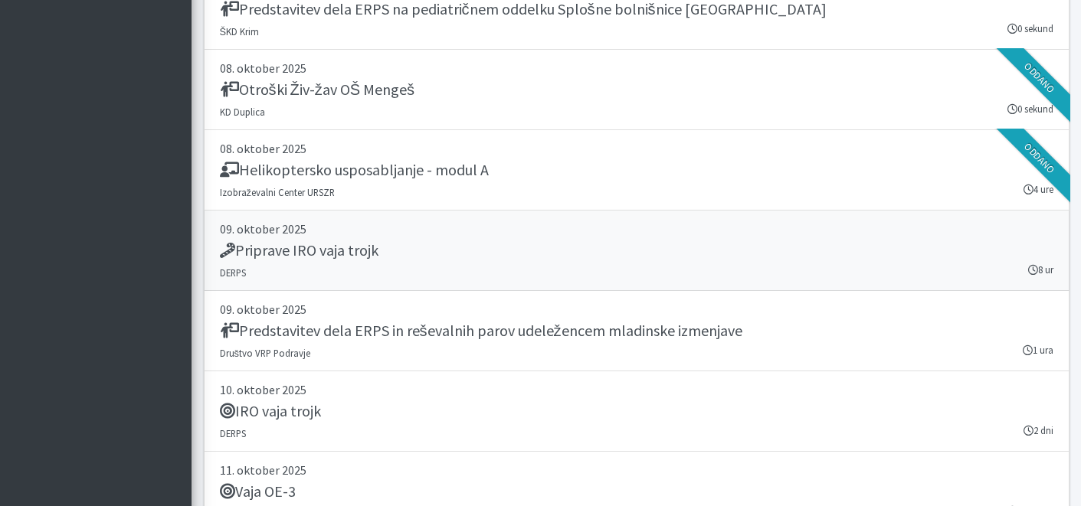
click at [392, 246] on div "Priprave IRO vaja trojk" at bounding box center [636, 251] width 833 height 21
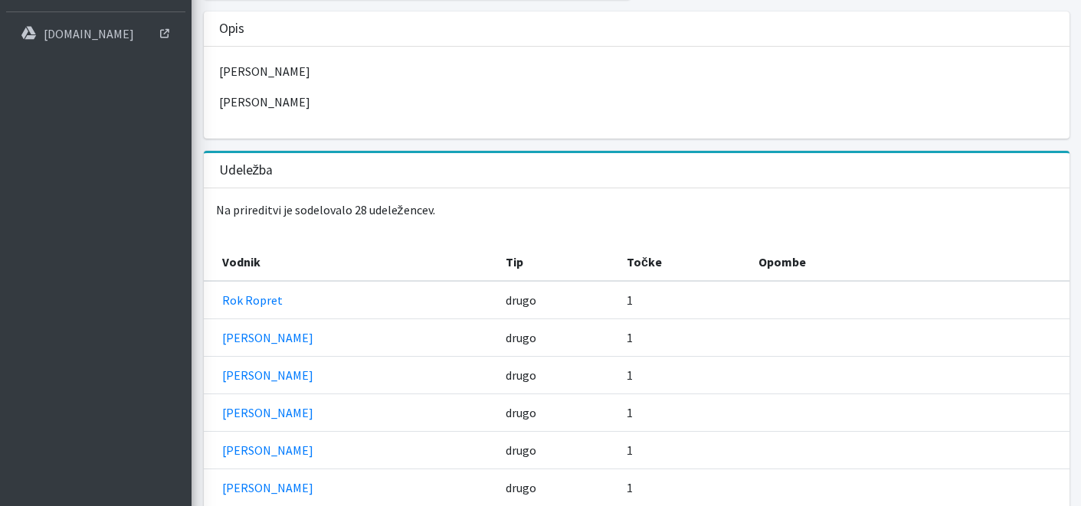
scroll to position [732, 0]
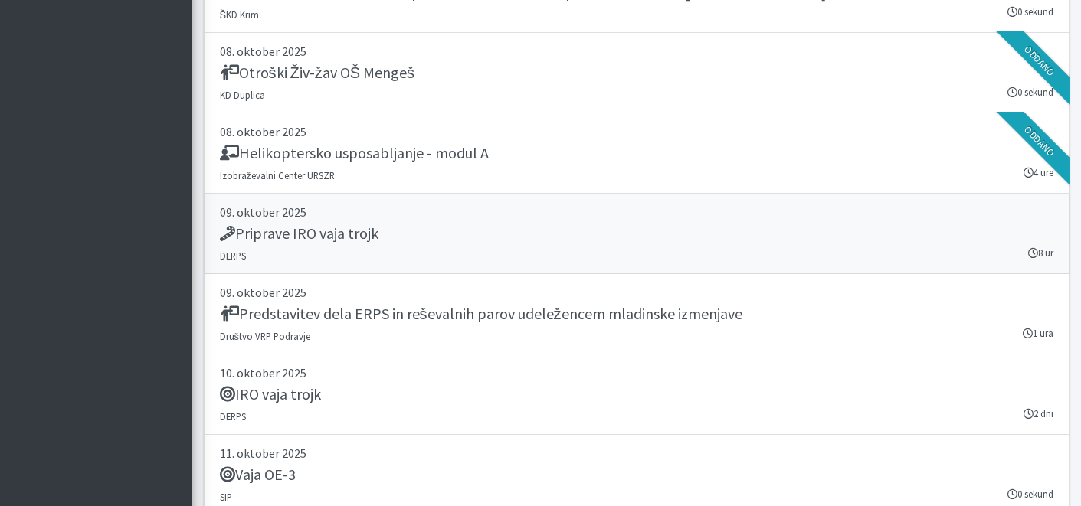
scroll to position [3743, 0]
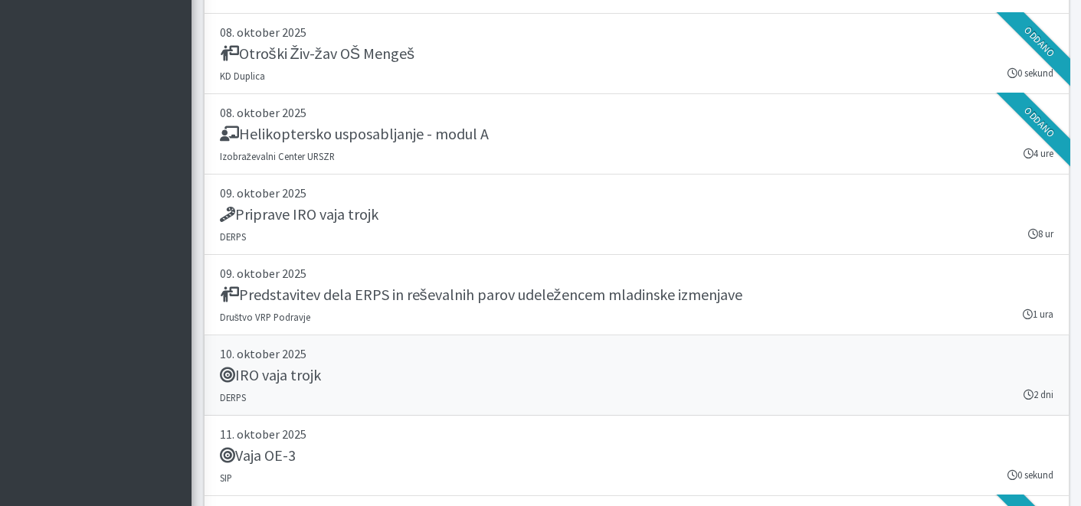
click at [411, 352] on p "10. oktober 2025" at bounding box center [636, 354] width 833 height 18
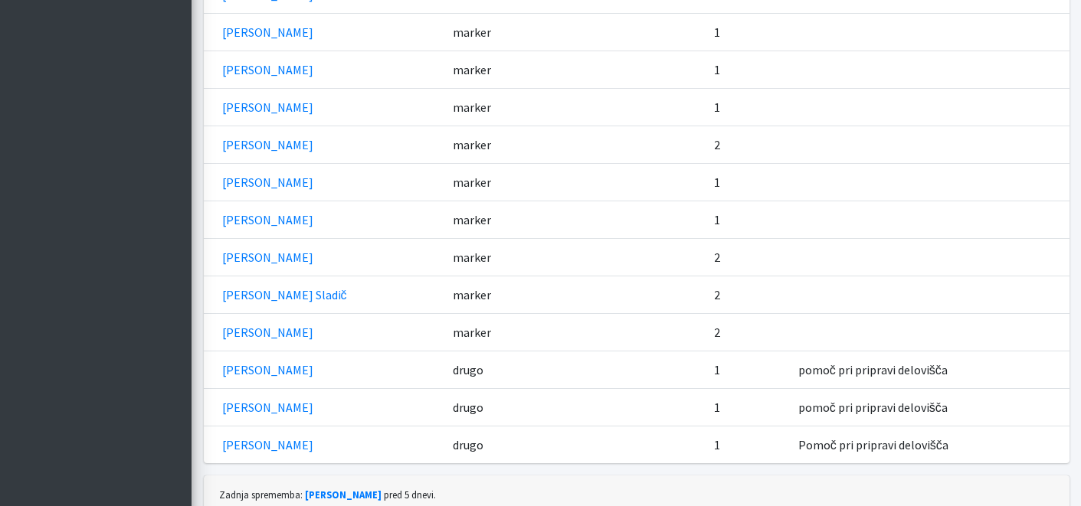
scroll to position [2528, 0]
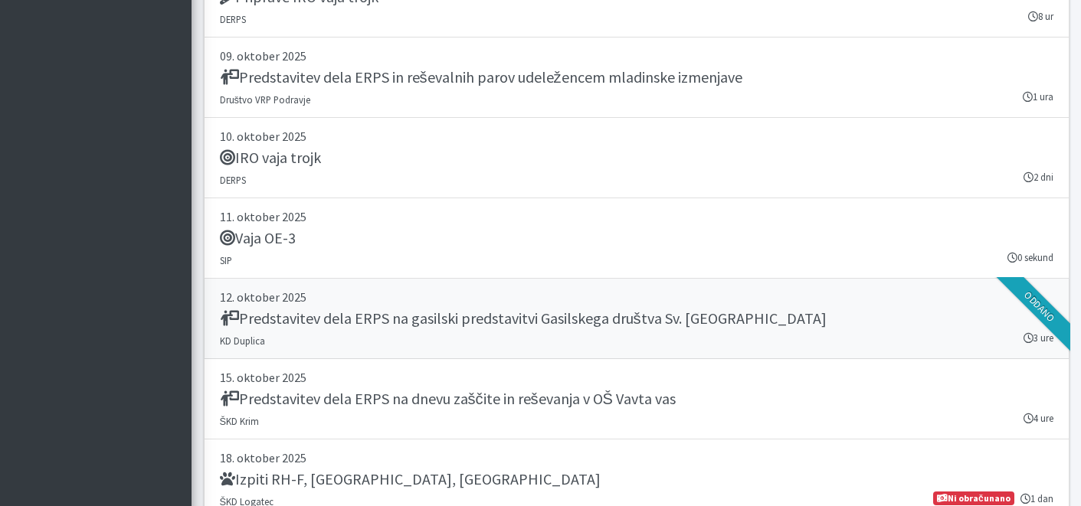
scroll to position [4047, 0]
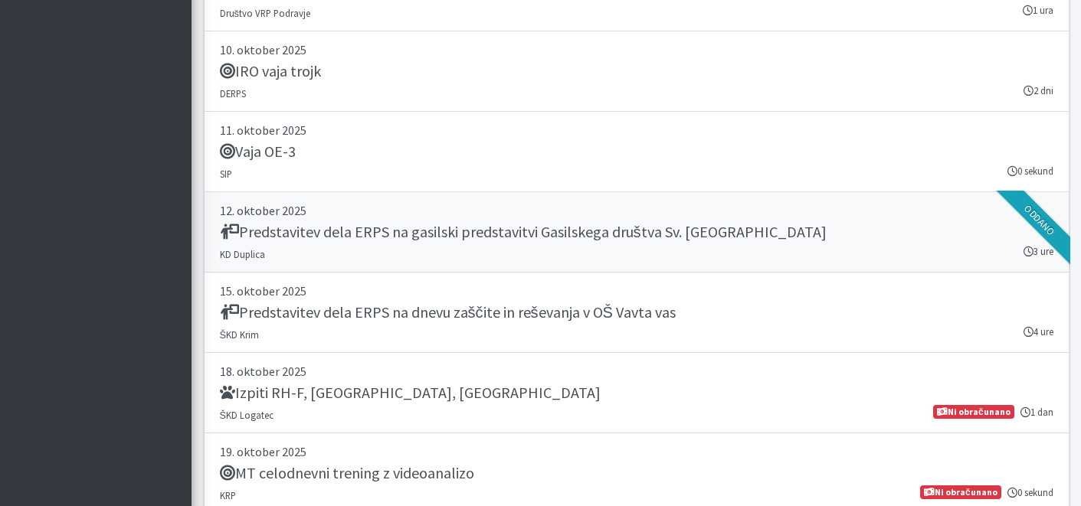
click at [477, 211] on p "12. oktober 2025" at bounding box center [636, 210] width 833 height 18
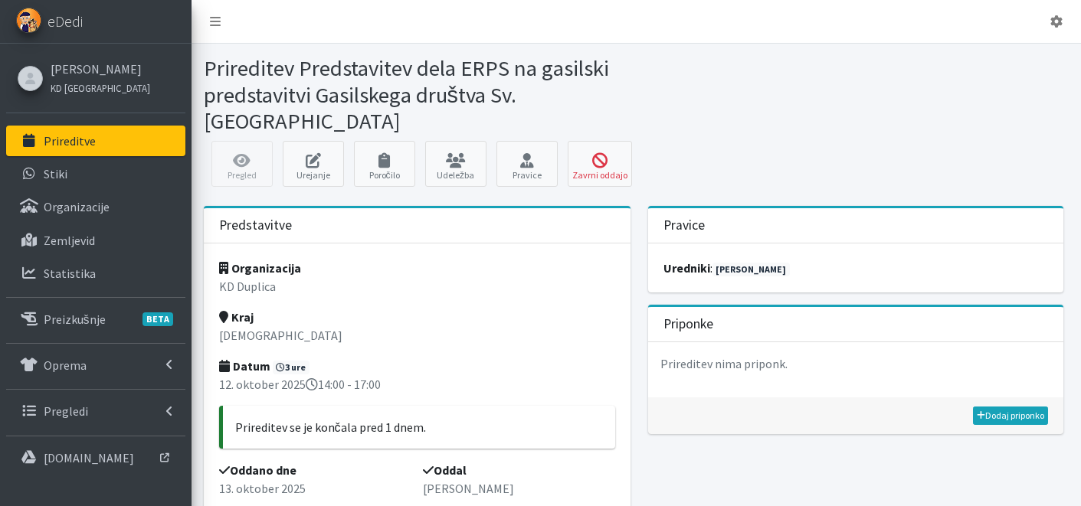
scroll to position [450, 0]
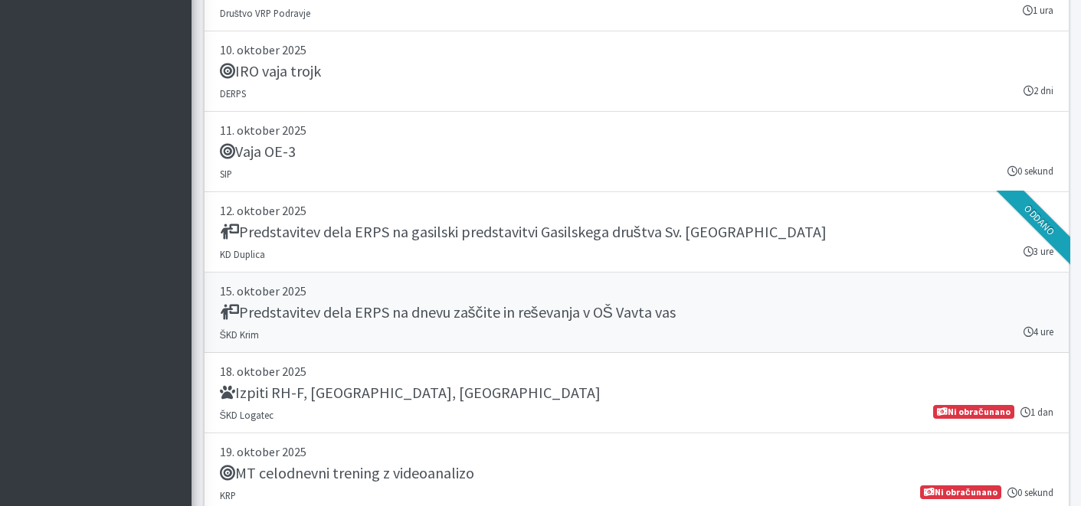
scroll to position [4047, 0]
click at [494, 237] on h5 "Predstavitev dela ERPS na gasilski predstavitvi Gasilskega društva Sv. [GEOGRAP…" at bounding box center [523, 232] width 607 height 18
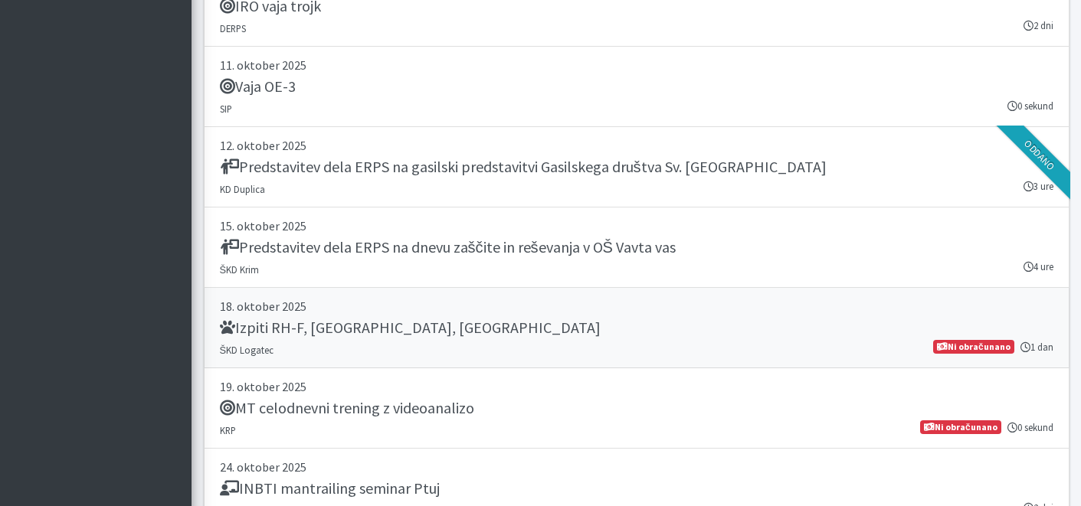
scroll to position [4112, 0]
click at [430, 260] on link "15. oktober 2025 Predstavitev dela ERPS na dnevu zaščite in reševanja v OŠ Vavt…" at bounding box center [637, 248] width 866 height 80
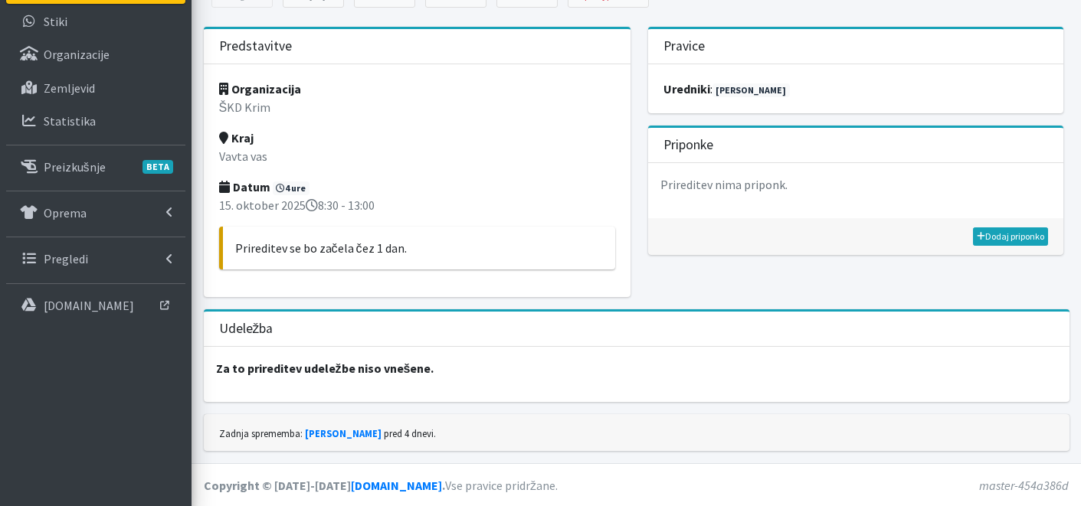
scroll to position [153, 0]
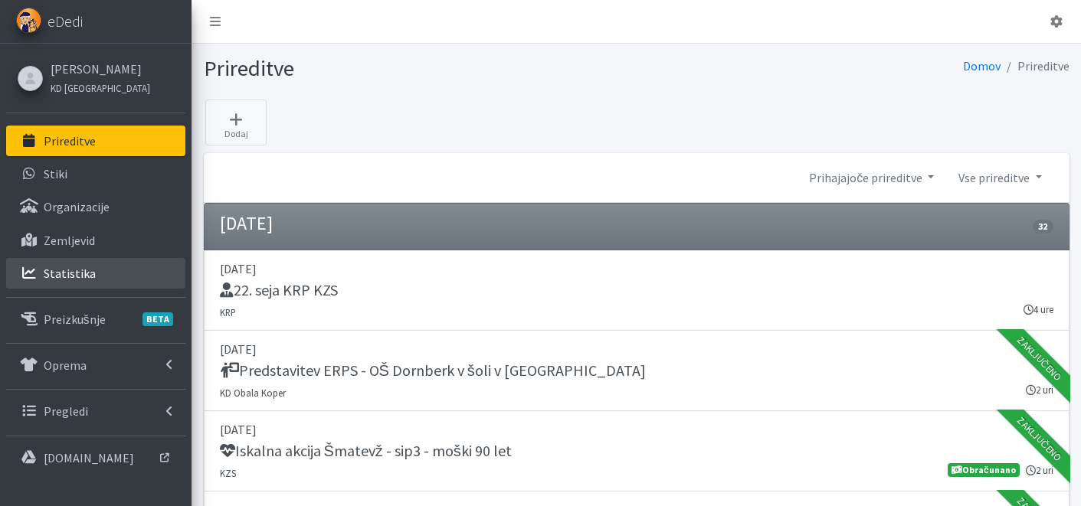
click at [96, 279] on link "Statistika" at bounding box center [95, 273] width 179 height 31
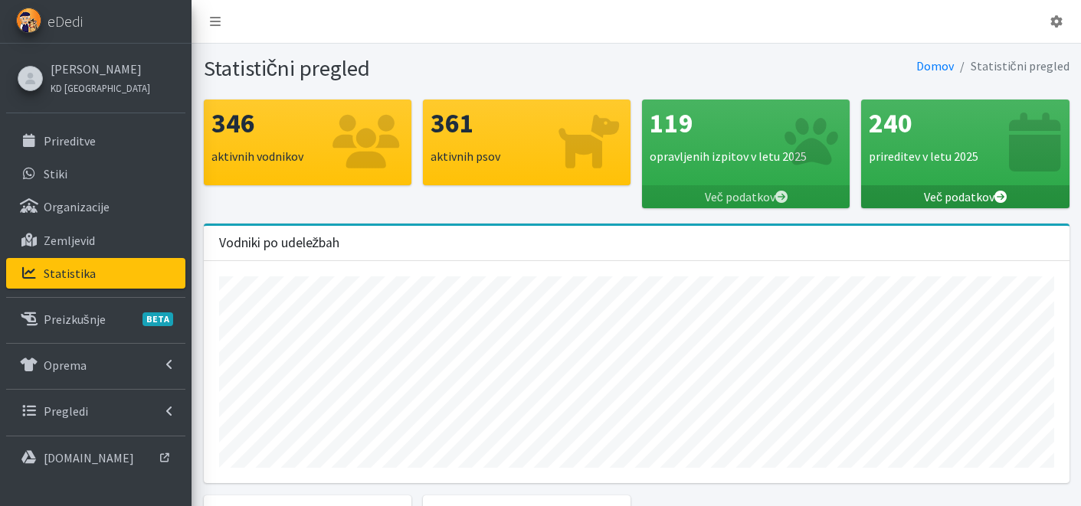
click at [980, 200] on link "Več podatkov" at bounding box center [965, 196] width 208 height 23
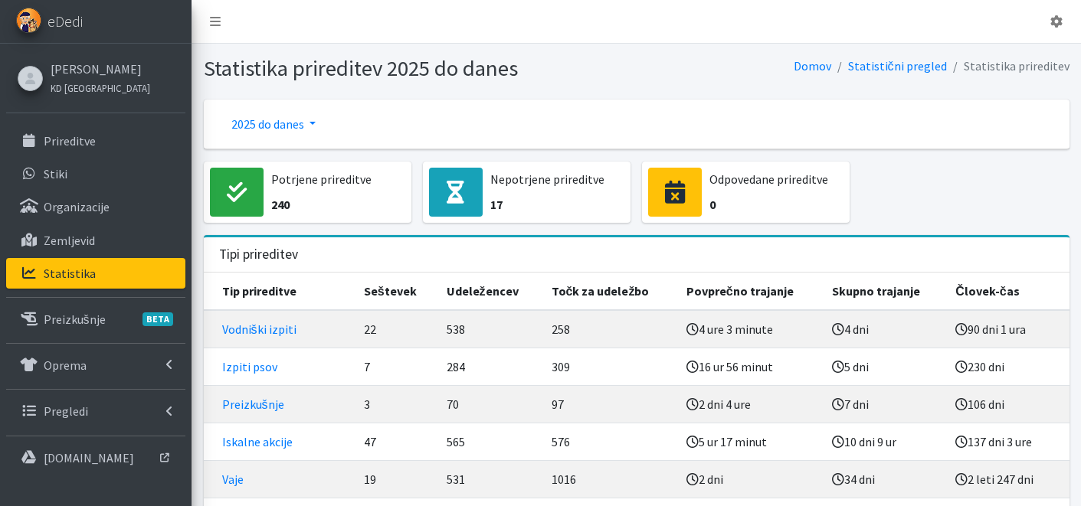
click at [282, 126] on link "2025 do danes" at bounding box center [273, 124] width 109 height 31
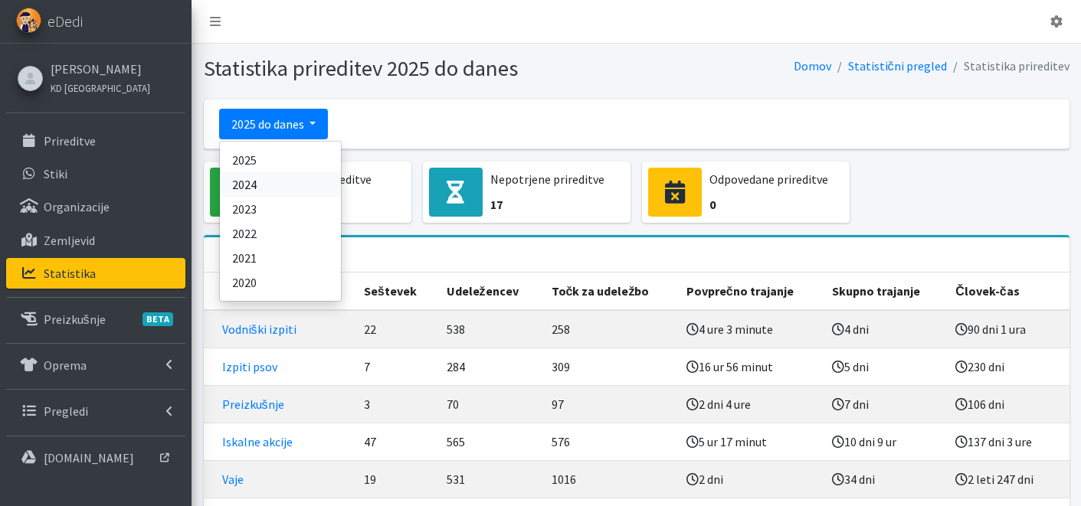
click at [277, 182] on link "2024" at bounding box center [280, 184] width 121 height 25
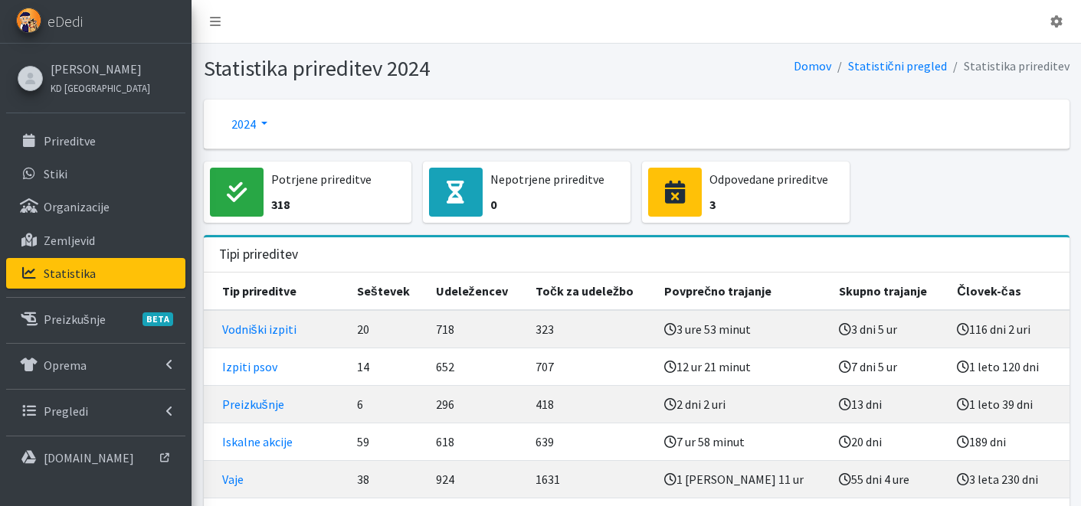
click at [259, 126] on link "2024" at bounding box center [249, 124] width 61 height 31
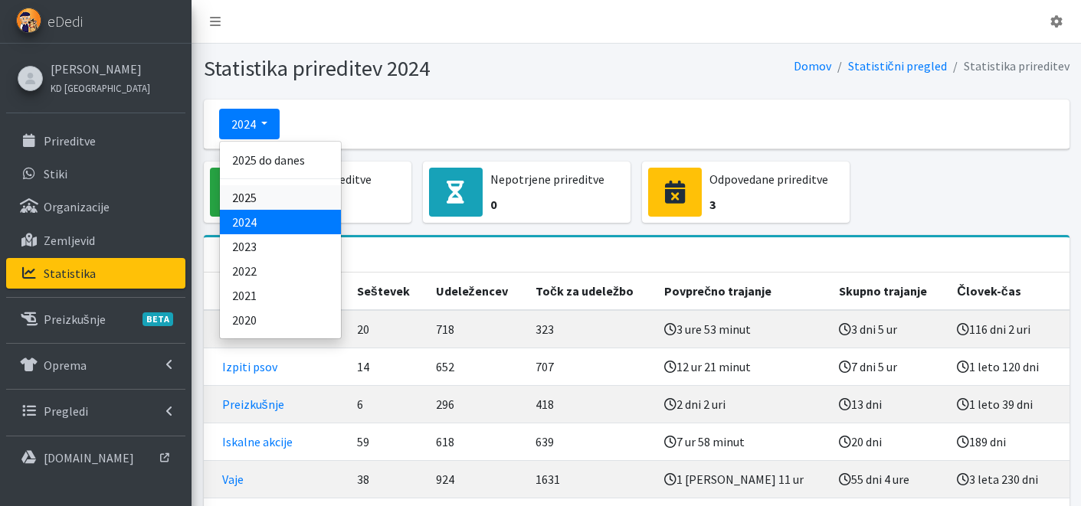
click at [276, 208] on link "2025" at bounding box center [280, 197] width 121 height 25
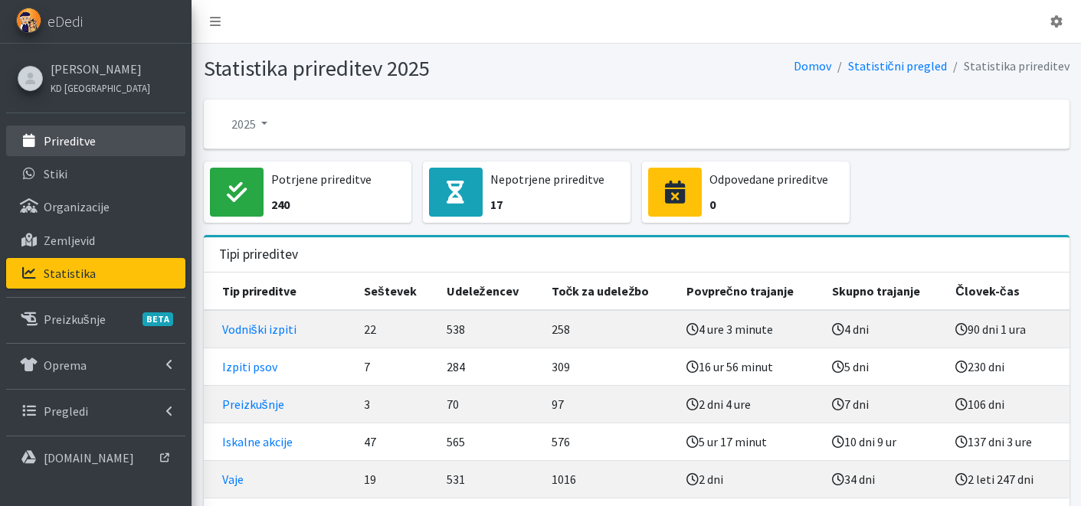
click at [109, 142] on link "Prireditve" at bounding box center [95, 141] width 179 height 31
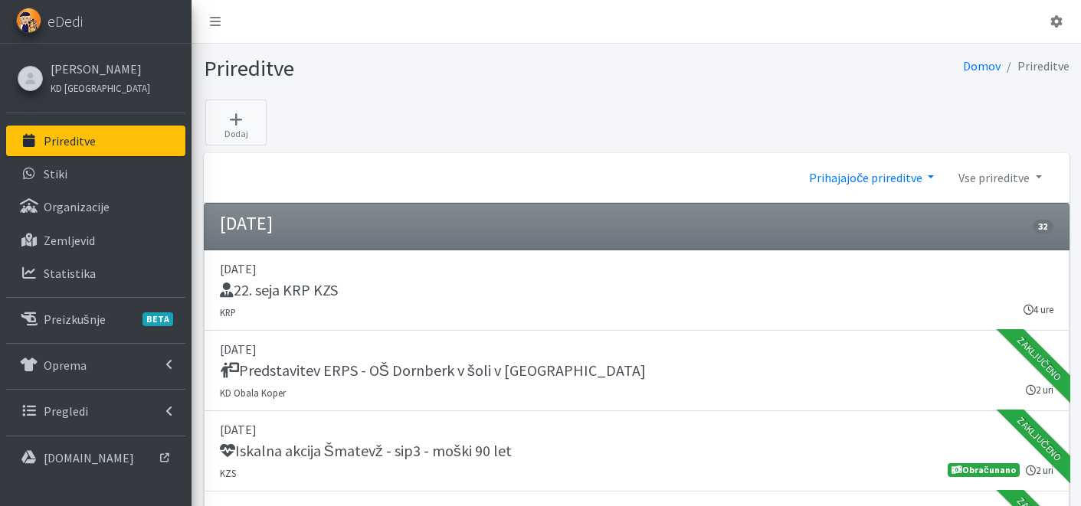
click at [876, 180] on link "Prihajajoče prireditve" at bounding box center [871, 177] width 149 height 31
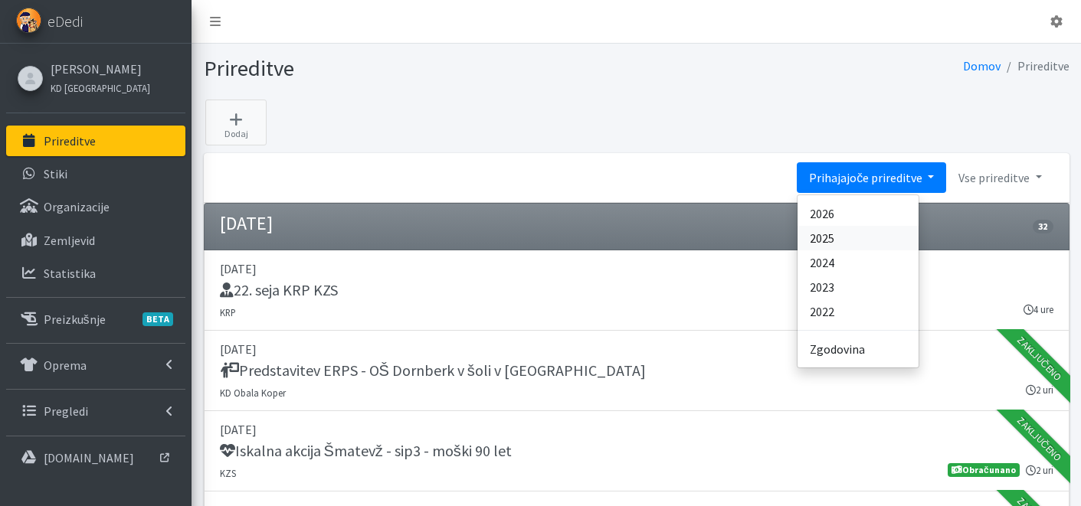
click at [858, 231] on link "2025" at bounding box center [857, 238] width 121 height 25
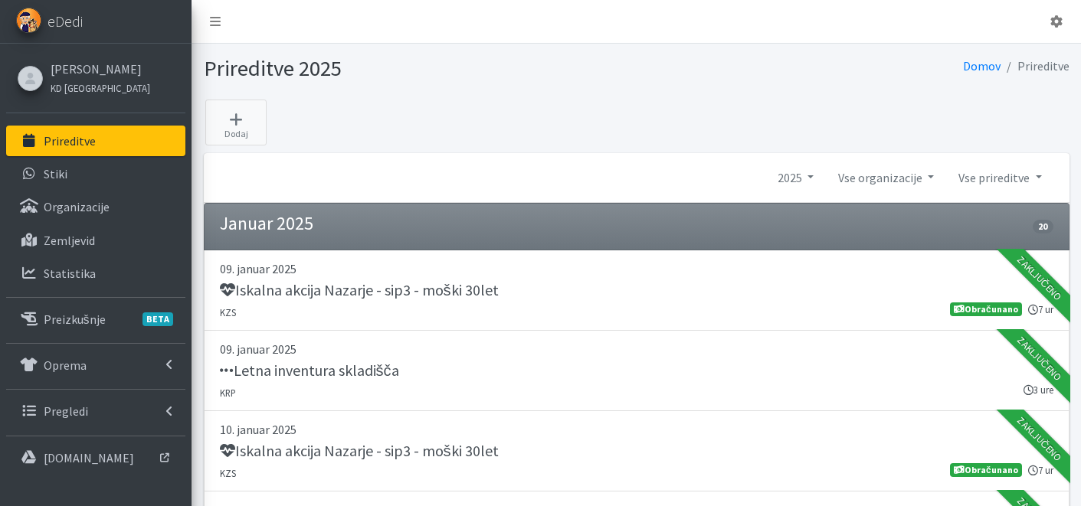
click at [86, 147] on p "Prireditve" at bounding box center [70, 140] width 52 height 15
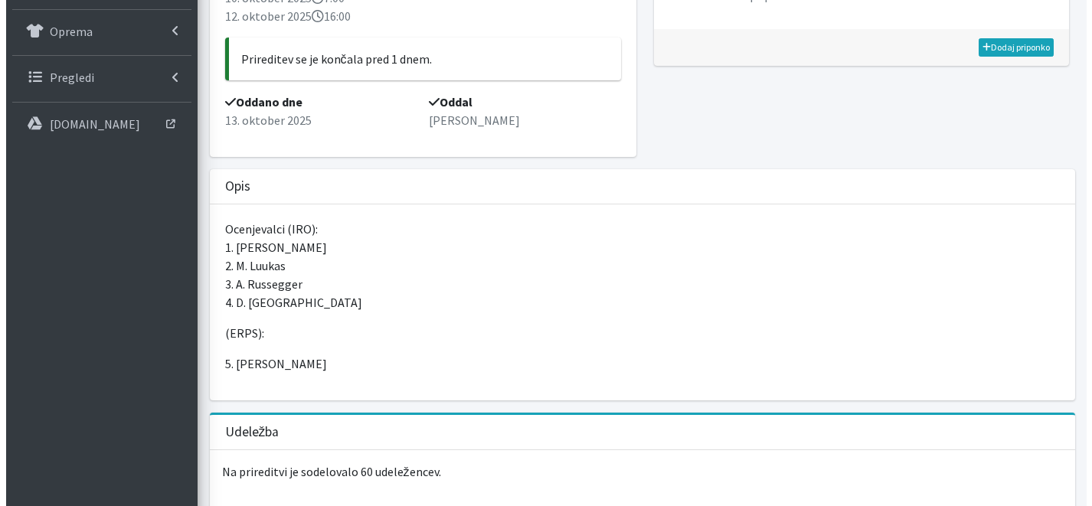
scroll to position [41, 0]
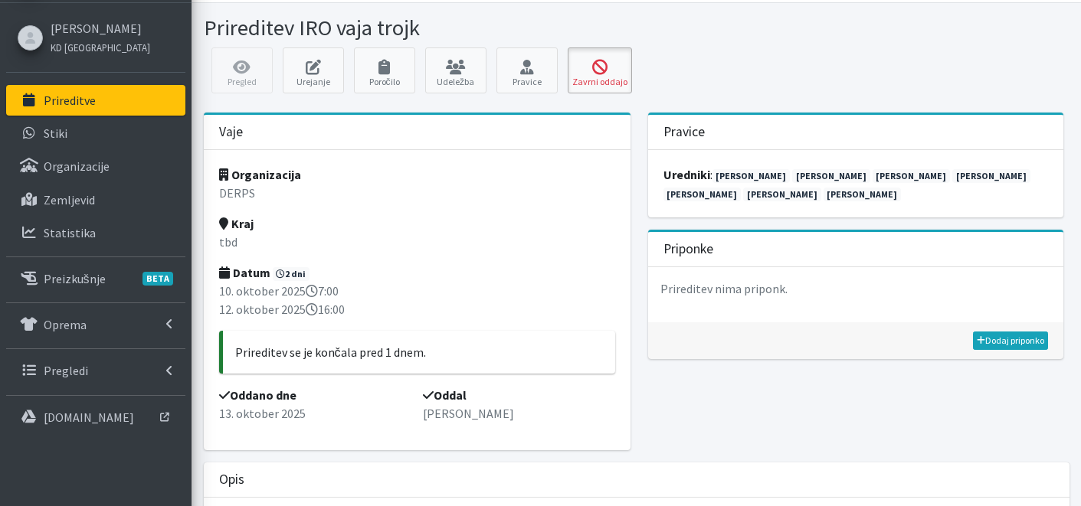
click at [609, 69] on icon at bounding box center [599, 67] width 55 height 15
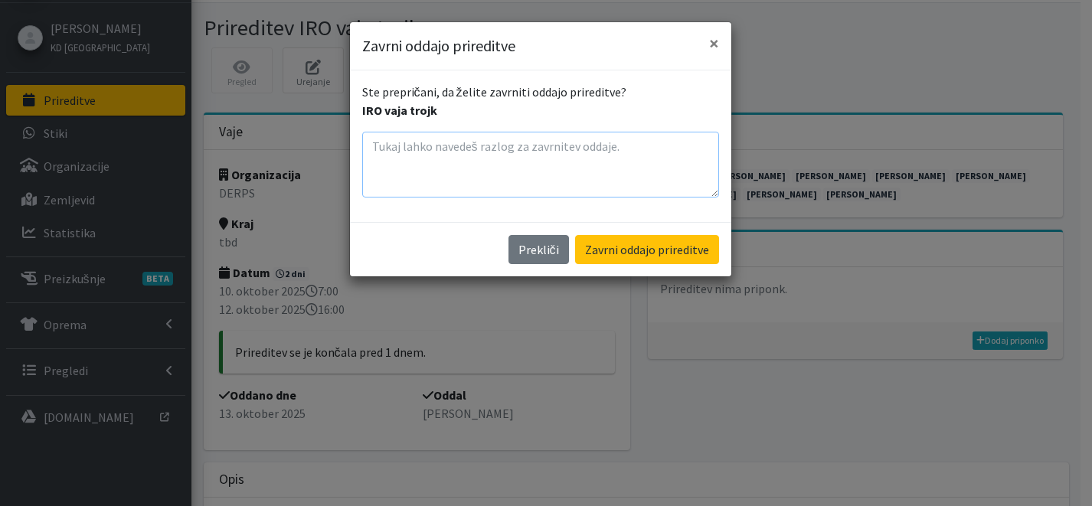
click at [485, 148] on textarea at bounding box center [540, 165] width 357 height 66
type textarea "dodati je treba udeležbe, poročilo ..."
click at [693, 245] on button "Zavrni oddajo prireditve" at bounding box center [647, 249] width 144 height 29
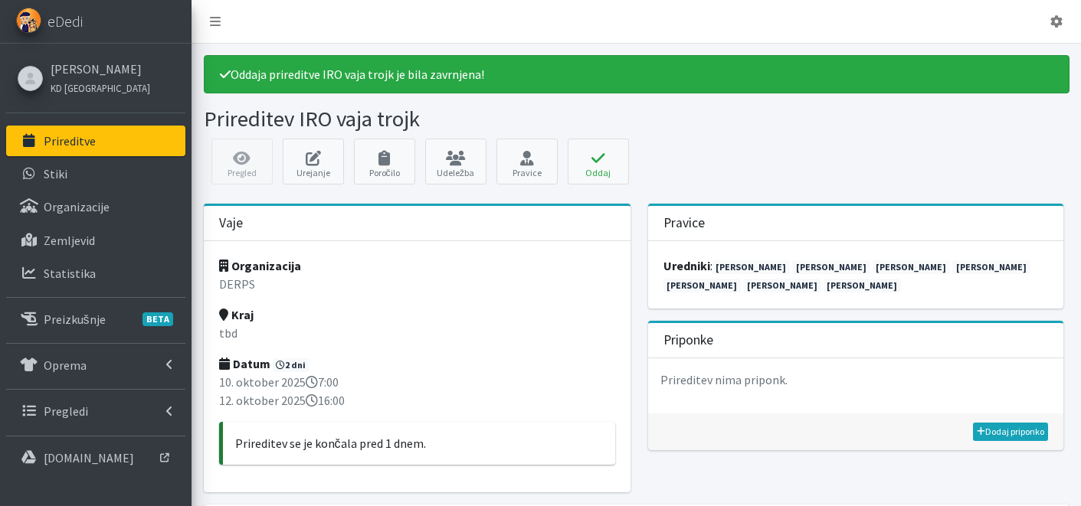
click at [106, 146] on link "Prireditve" at bounding box center [95, 141] width 179 height 31
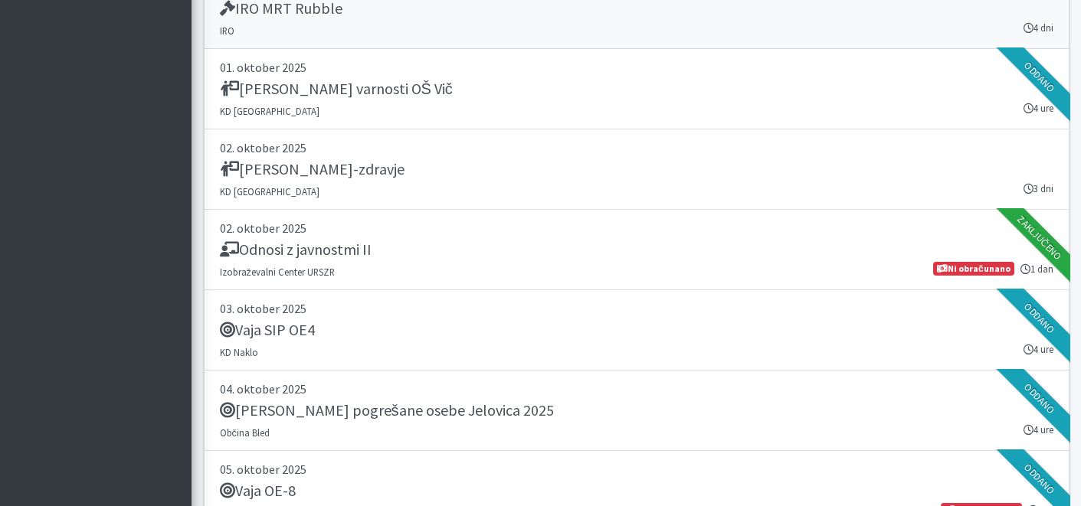
scroll to position [2764, 0]
